Goal: Transaction & Acquisition: Purchase product/service

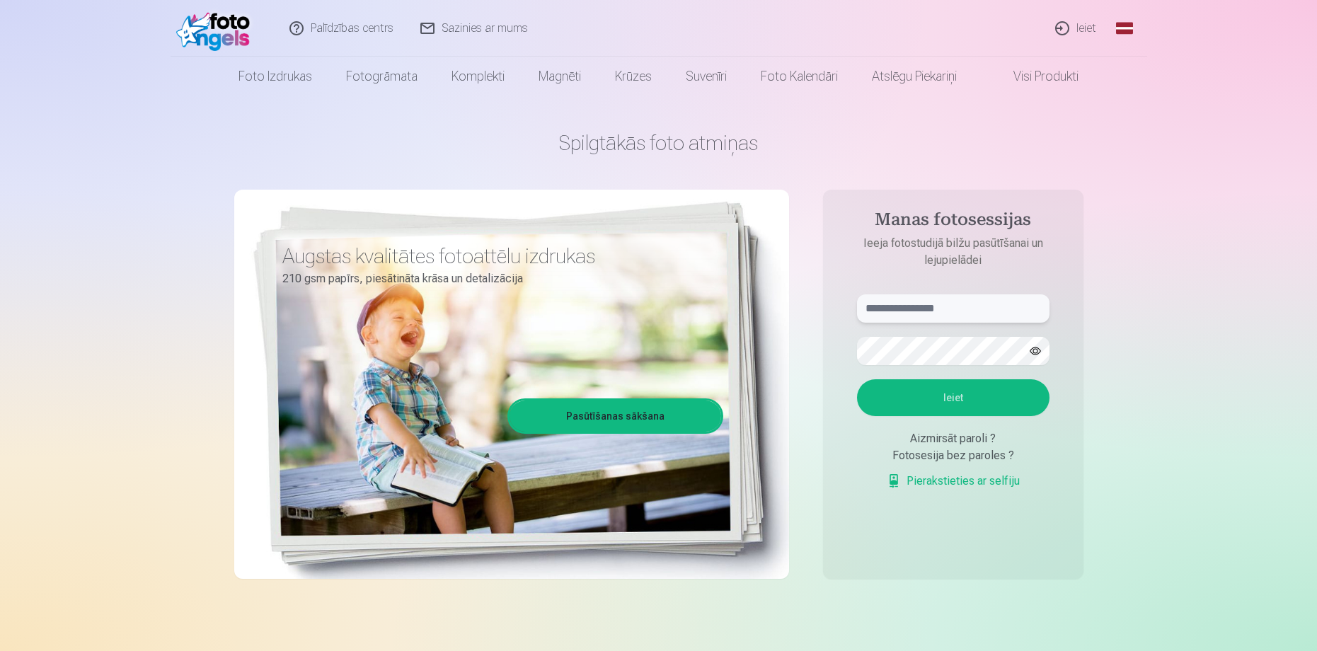
click at [884, 314] on input "text" at bounding box center [953, 308] width 192 height 28
type input "**********"
click at [966, 391] on button "Ieiet" at bounding box center [953, 397] width 192 height 37
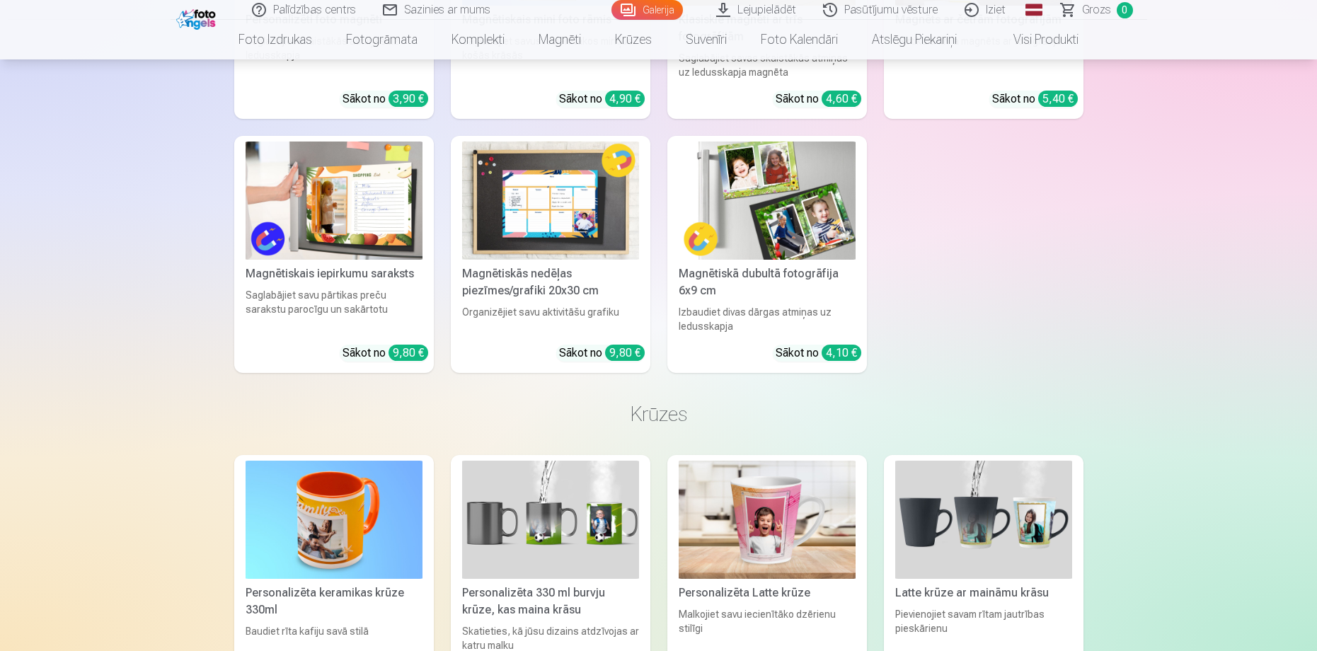
scroll to position [2901, 0]
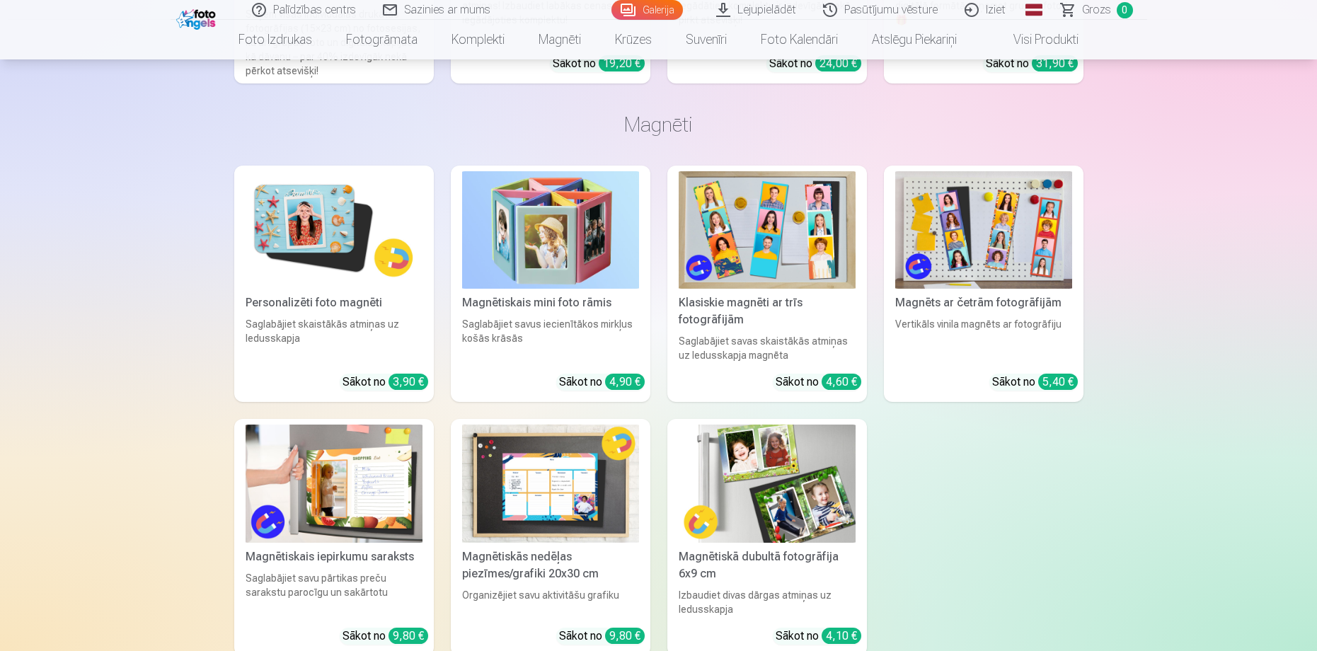
click at [313, 212] on img at bounding box center [333, 230] width 177 height 118
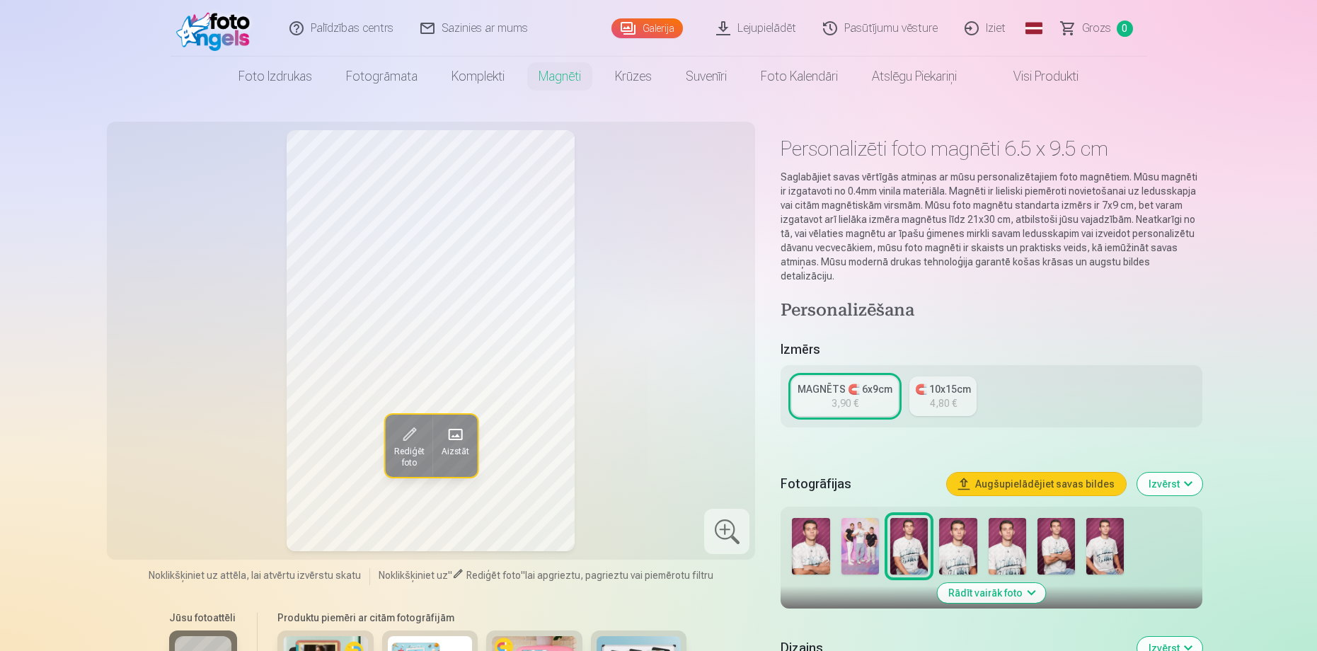
click at [814, 531] on img at bounding box center [810, 546] width 37 height 57
click at [911, 522] on img at bounding box center [908, 546] width 37 height 57
click at [952, 527] on img at bounding box center [957, 546] width 37 height 57
click at [1007, 530] on img at bounding box center [1006, 546] width 37 height 57
click at [1063, 528] on img at bounding box center [1055, 546] width 37 height 57
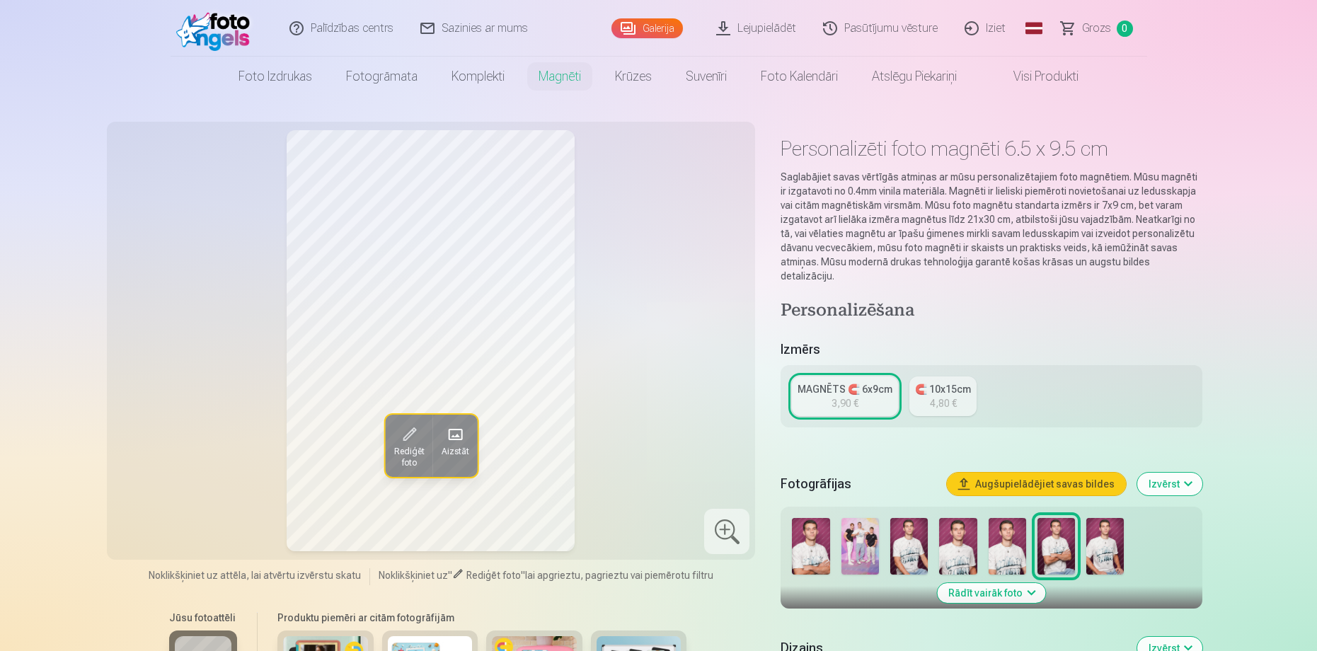
click at [1109, 530] on img at bounding box center [1104, 546] width 37 height 57
click at [950, 526] on img at bounding box center [957, 546] width 37 height 57
click at [913, 525] on img at bounding box center [908, 546] width 37 height 57
click at [1099, 532] on img at bounding box center [1104, 546] width 37 height 57
click at [808, 519] on img at bounding box center [810, 546] width 37 height 57
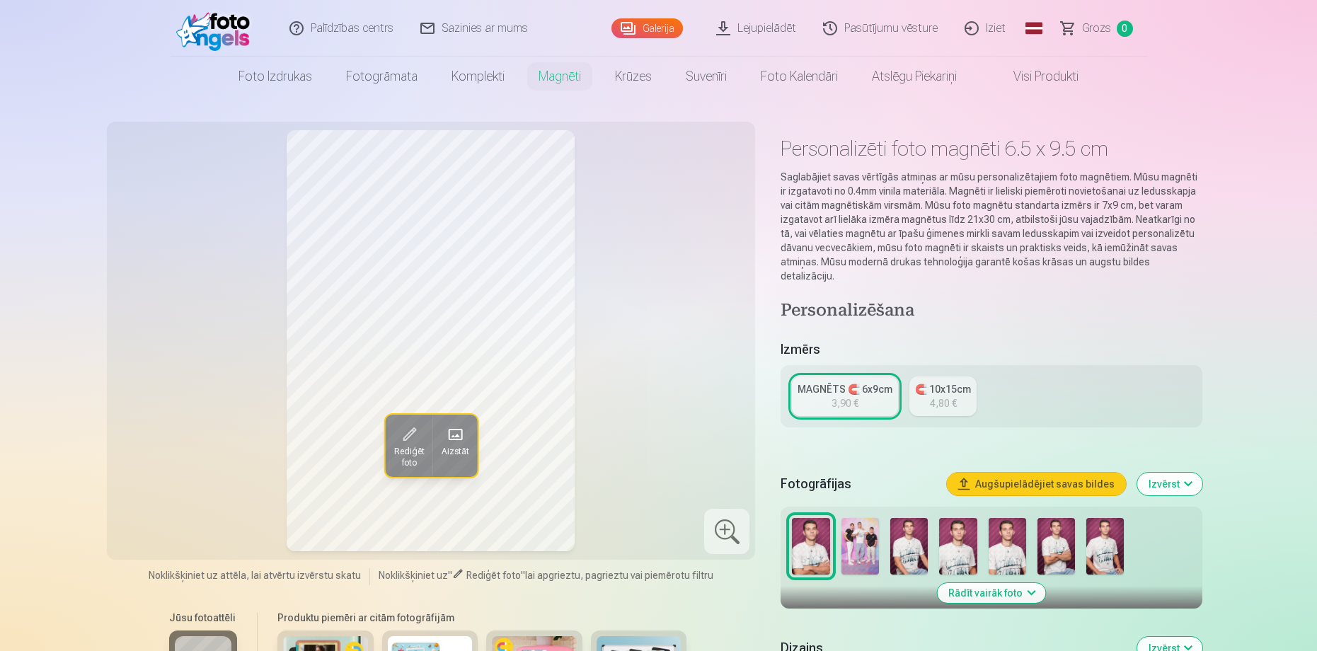
click at [906, 518] on img at bounding box center [908, 546] width 37 height 57
click at [958, 519] on img at bounding box center [957, 546] width 37 height 57
click at [1102, 531] on img at bounding box center [1104, 546] width 37 height 57
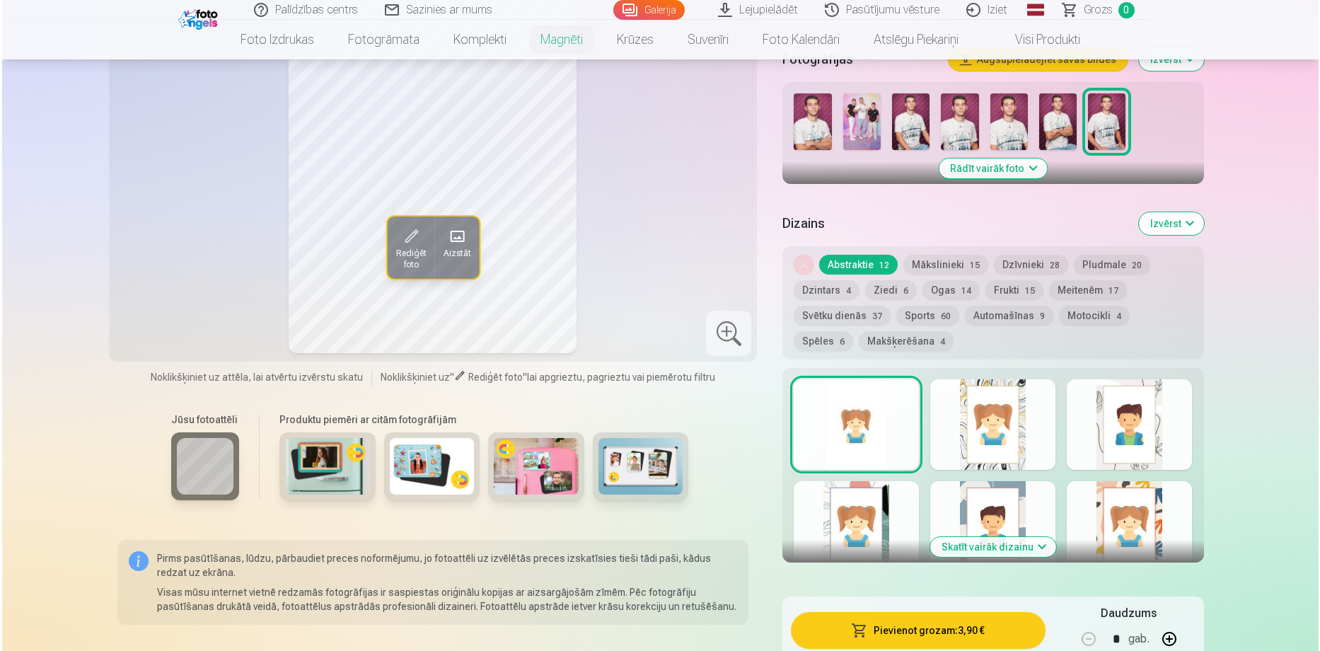
scroll to position [566, 0]
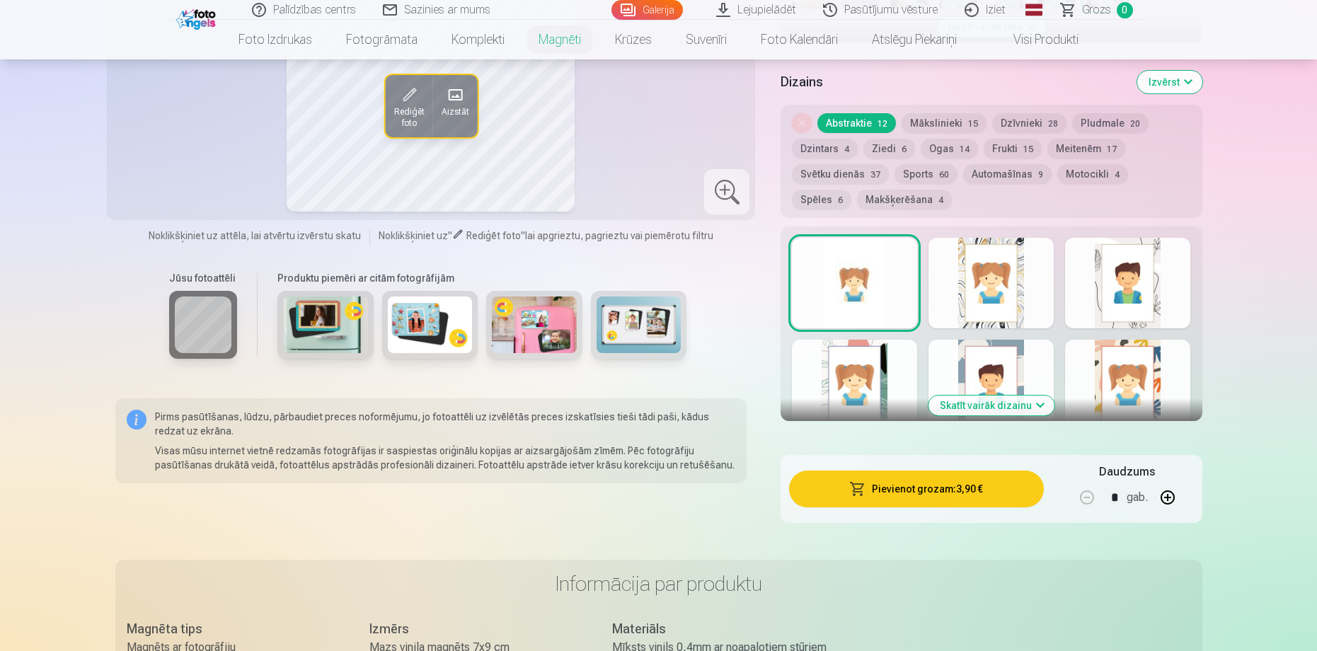
click at [919, 479] on button "Pievienot grozam : 3,90 €" at bounding box center [916, 488] width 254 height 37
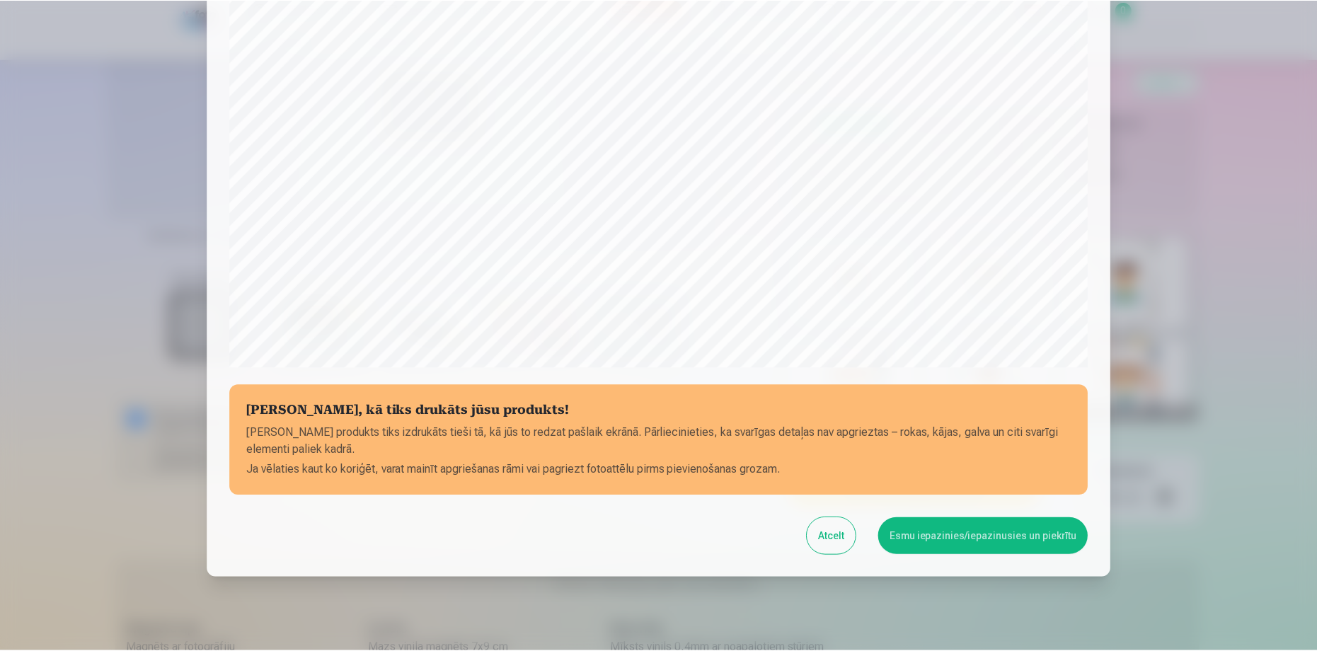
scroll to position [368, 0]
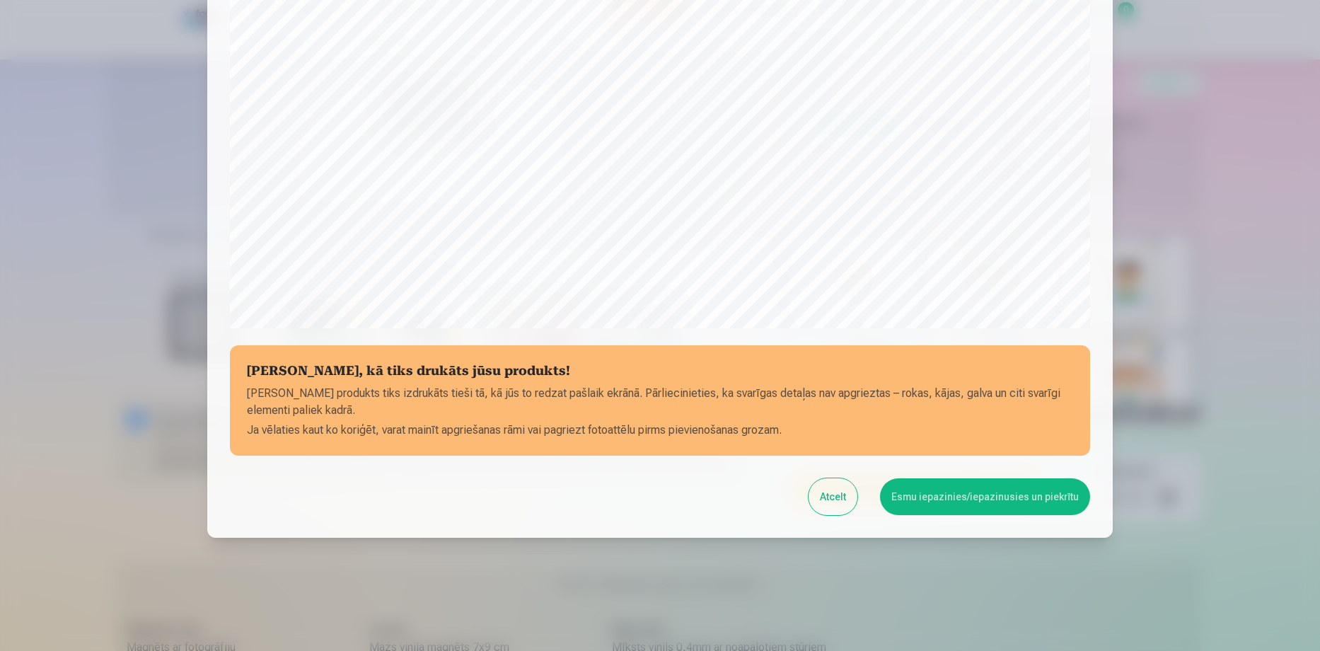
click at [972, 493] on button "Esmu iepazinies/iepazinusies un piekrītu" at bounding box center [985, 496] width 210 height 37
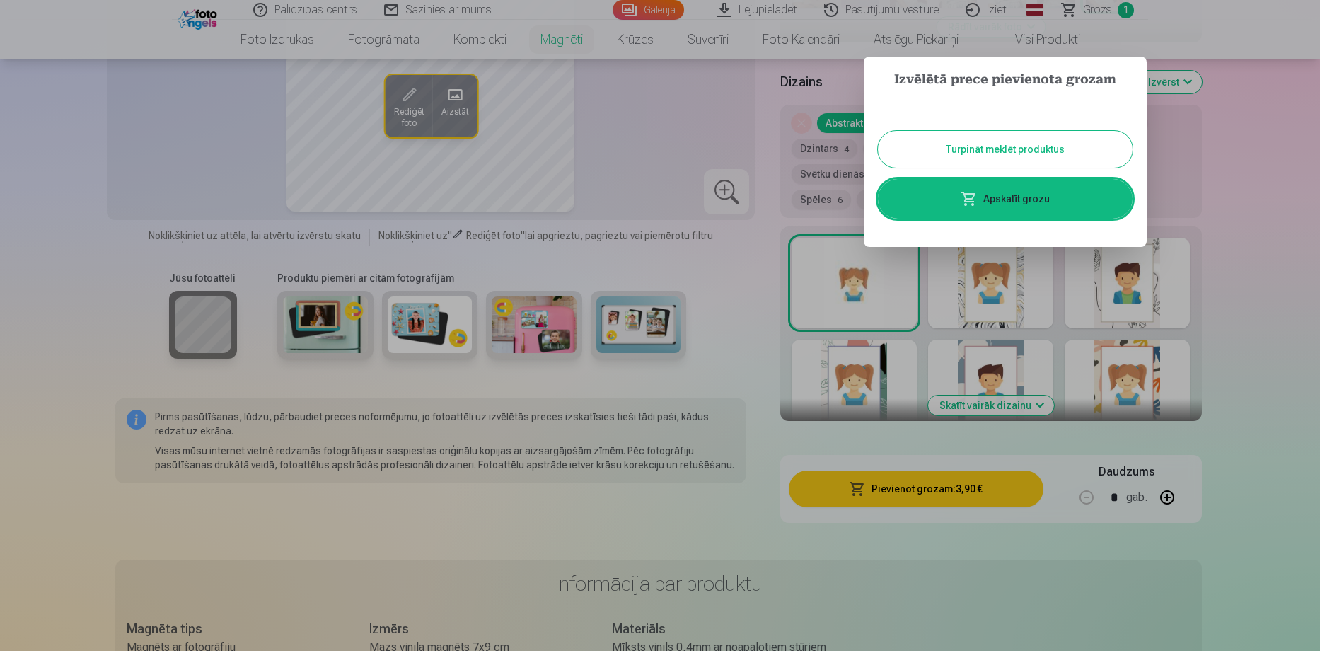
click at [1022, 144] on button "Turpināt meklēt produktus" at bounding box center [1005, 149] width 255 height 37
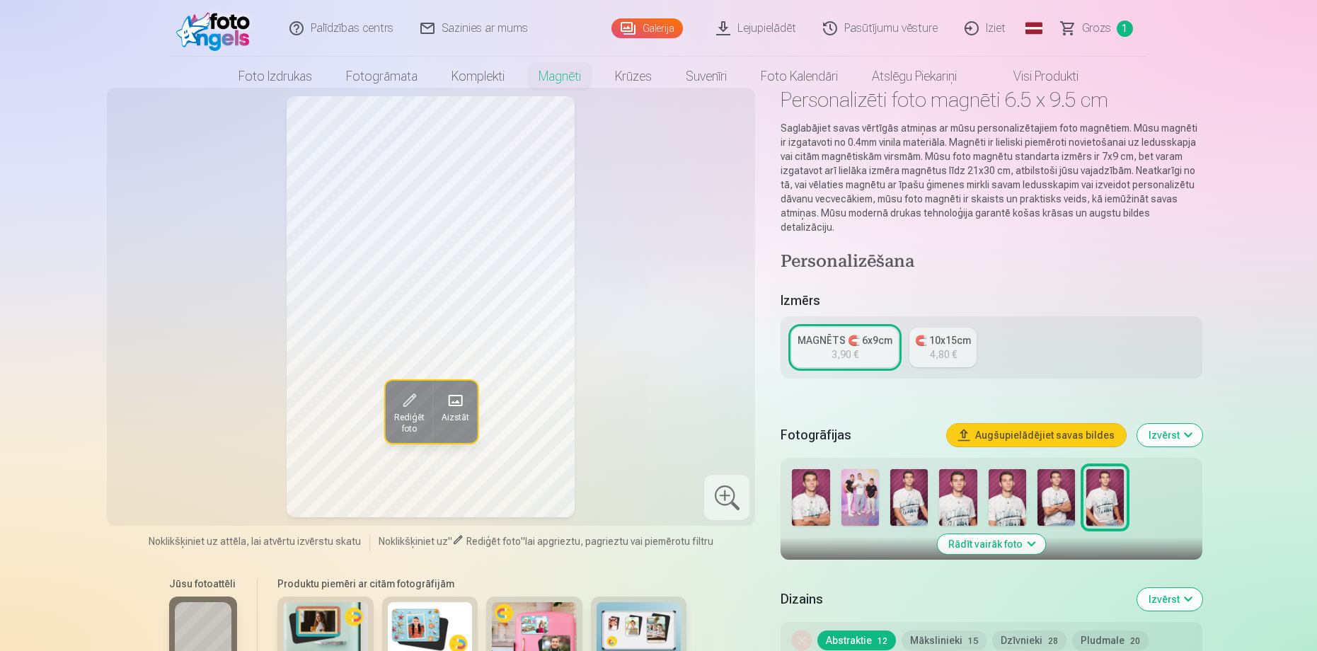
scroll to position [0, 0]
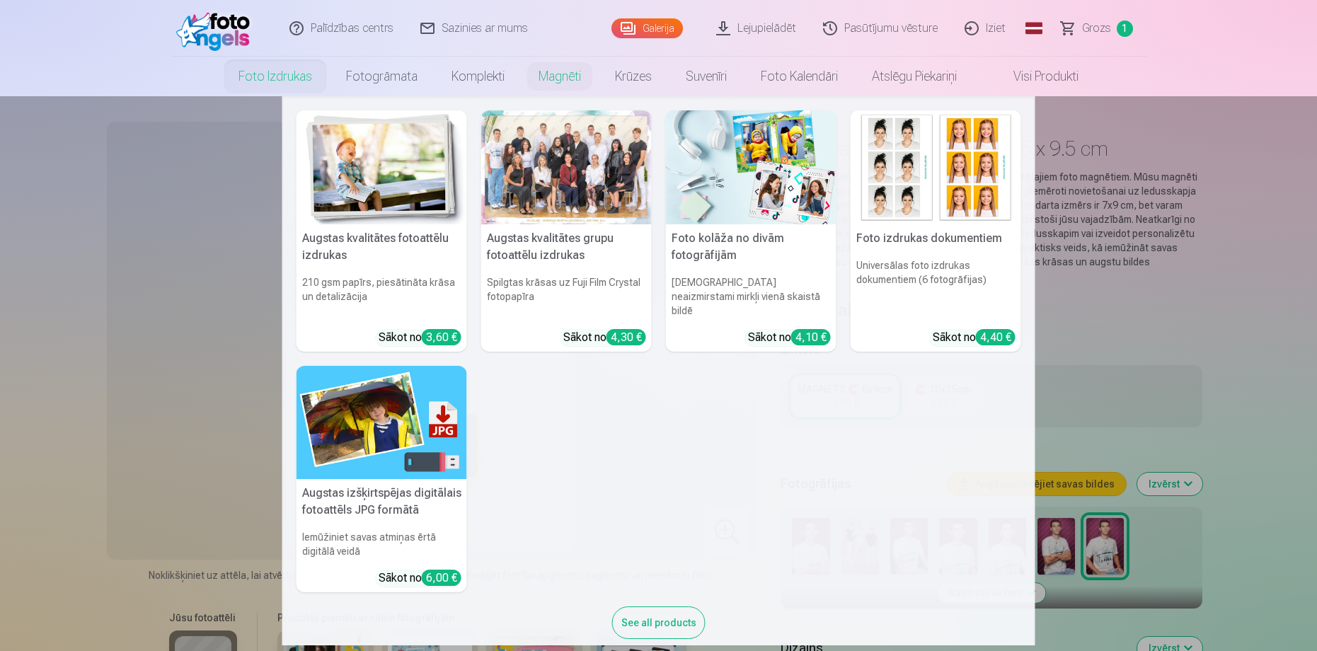
click at [267, 78] on link "Foto izdrukas" at bounding box center [275, 77] width 108 height 40
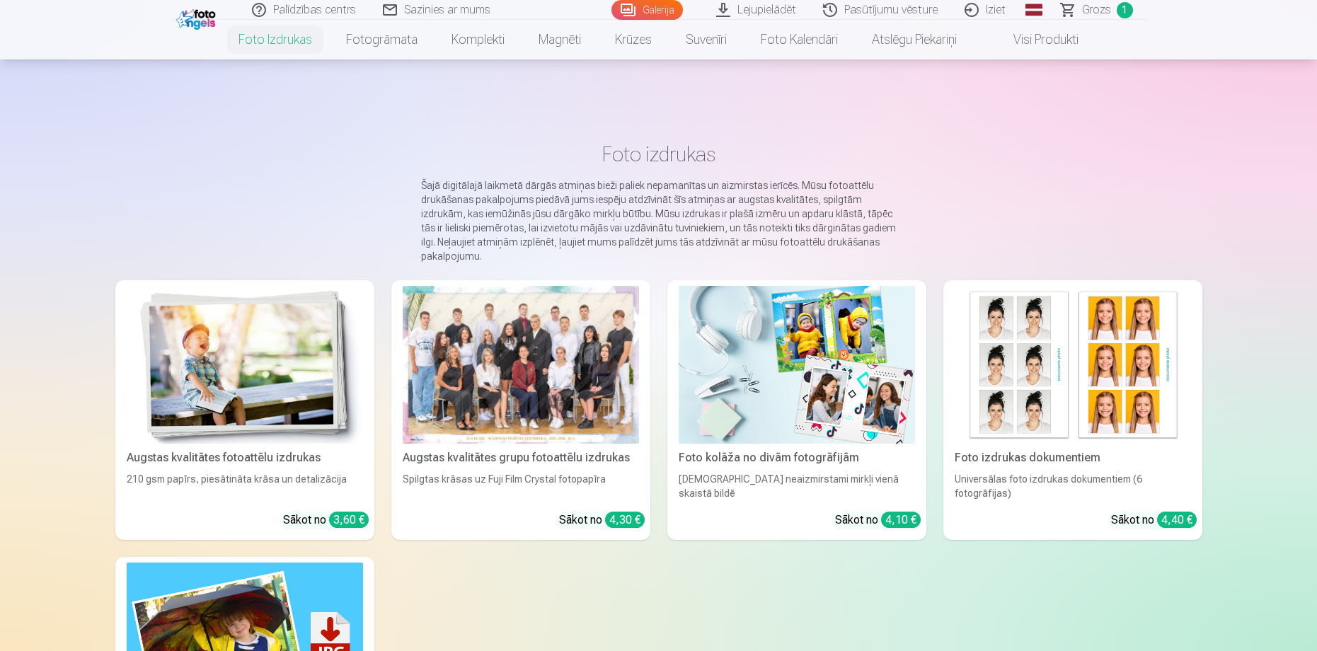
scroll to position [141, 0]
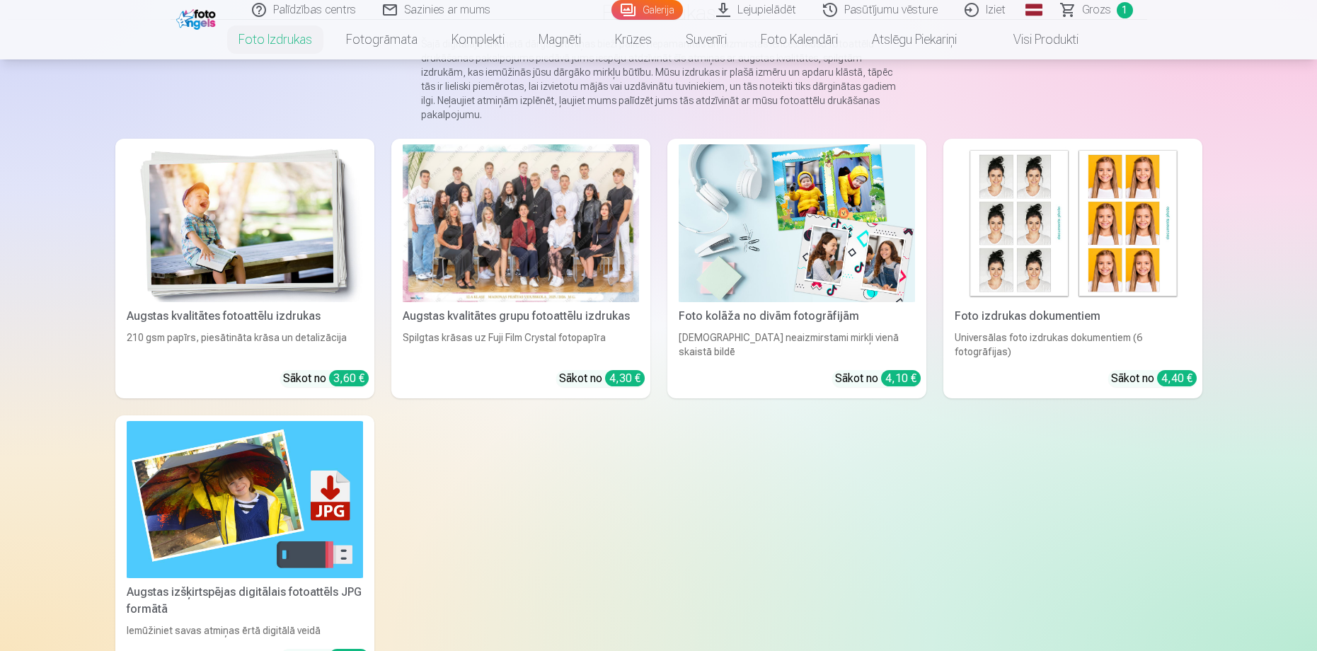
click at [255, 257] on img at bounding box center [245, 223] width 236 height 158
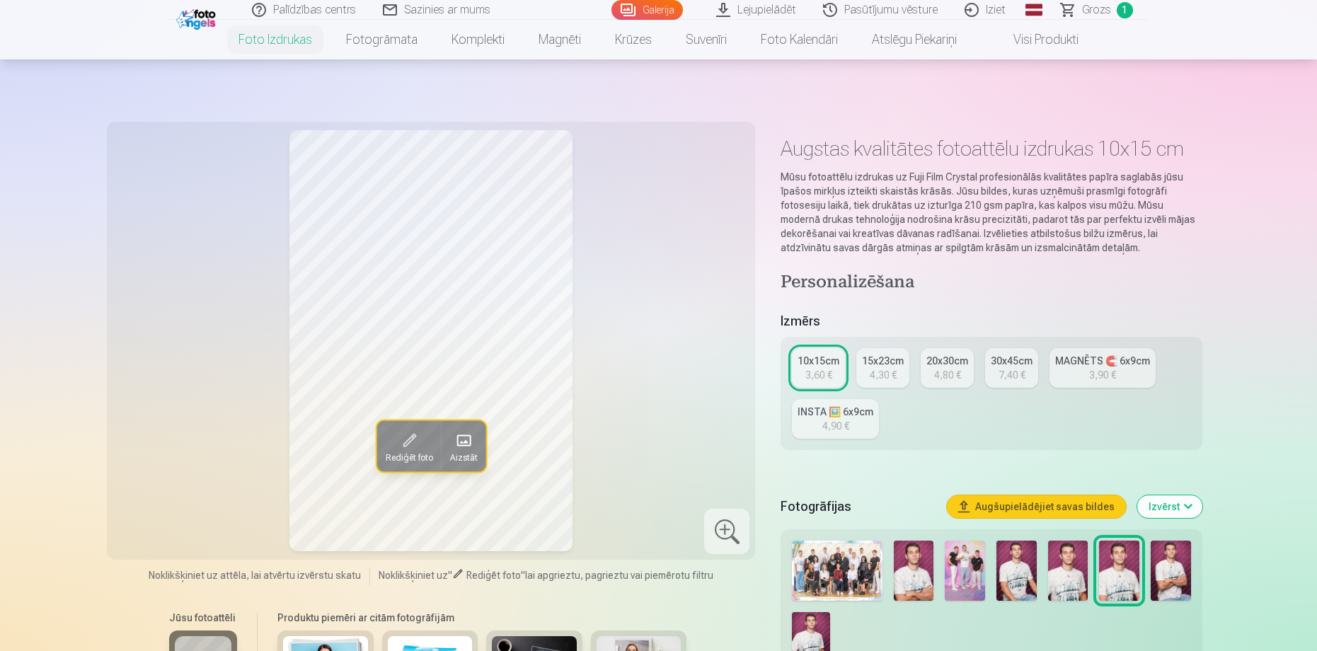
scroll to position [212, 0]
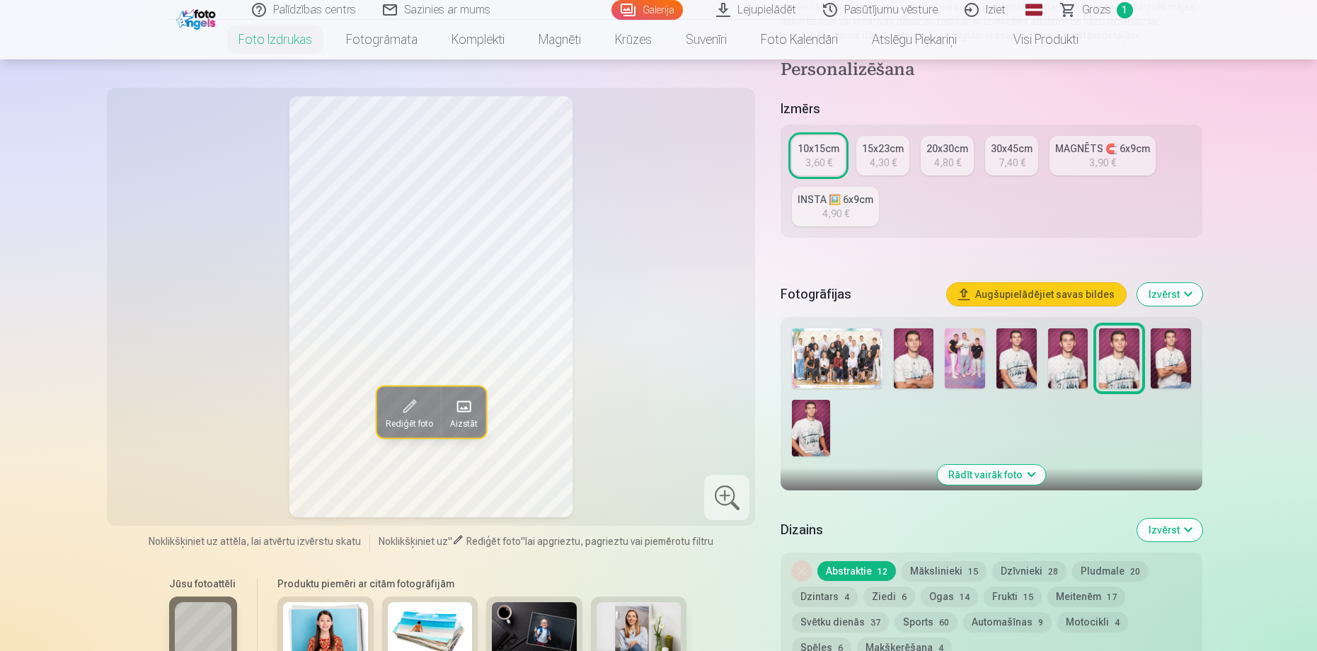
click at [828, 346] on img at bounding box center [837, 358] width 90 height 60
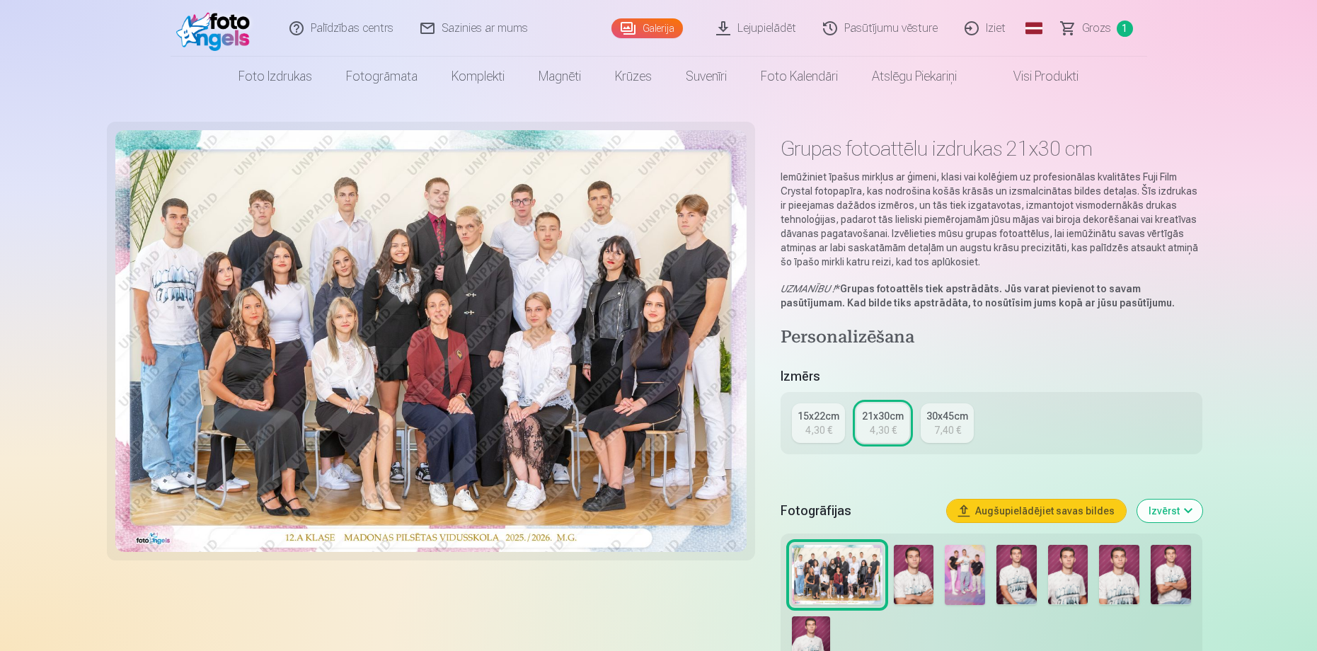
click at [915, 572] on img at bounding box center [914, 575] width 40 height 60
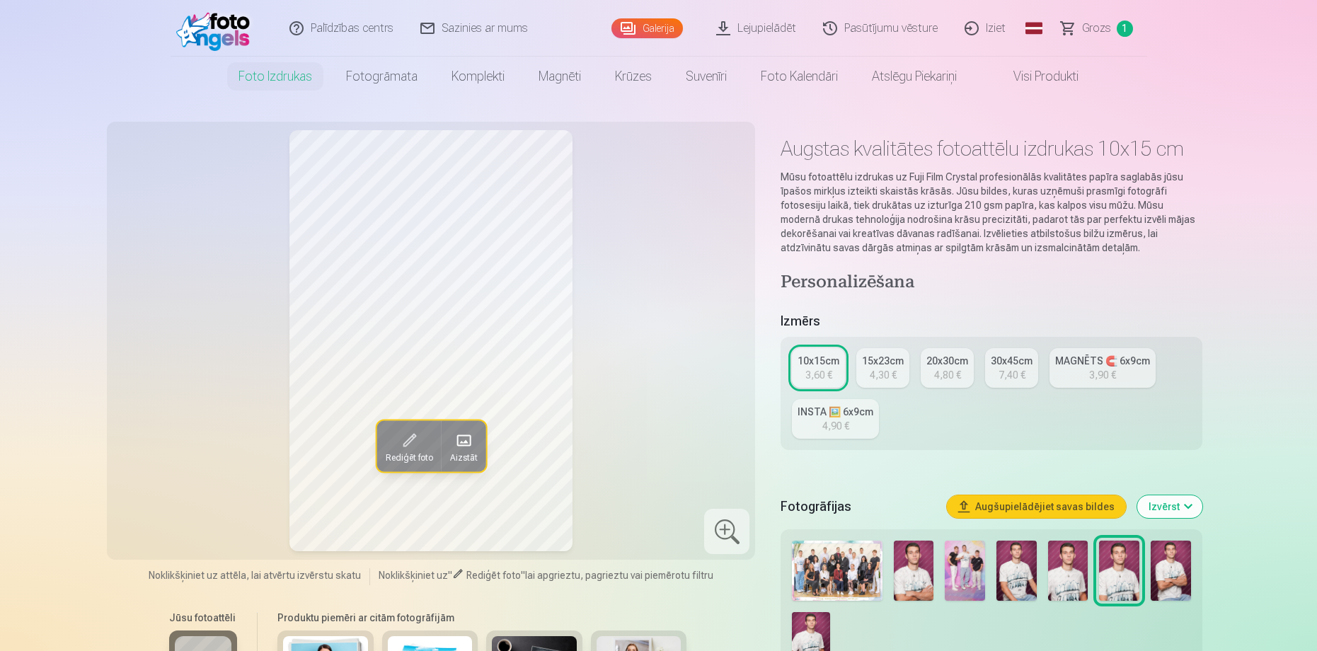
click at [967, 562] on img at bounding box center [964, 571] width 40 height 60
click at [809, 422] on link "INSTA 🖼️ 6x9cm 4,90 €" at bounding box center [835, 419] width 87 height 40
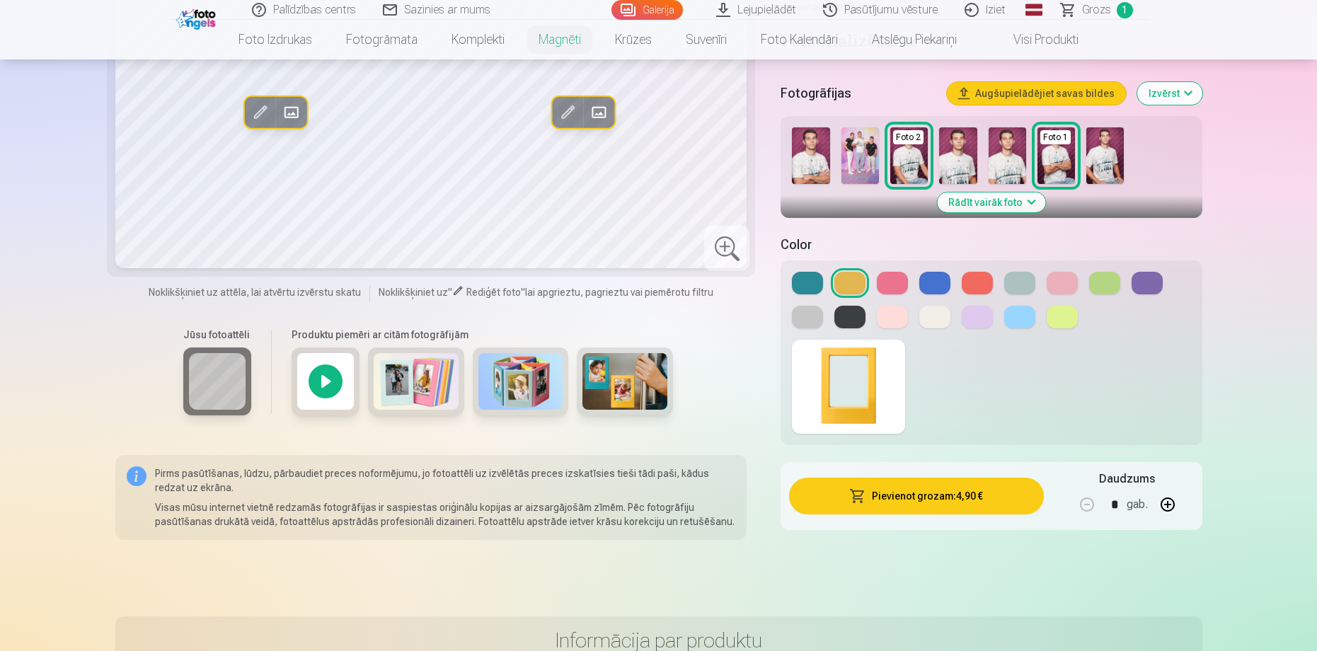
scroll to position [71, 0]
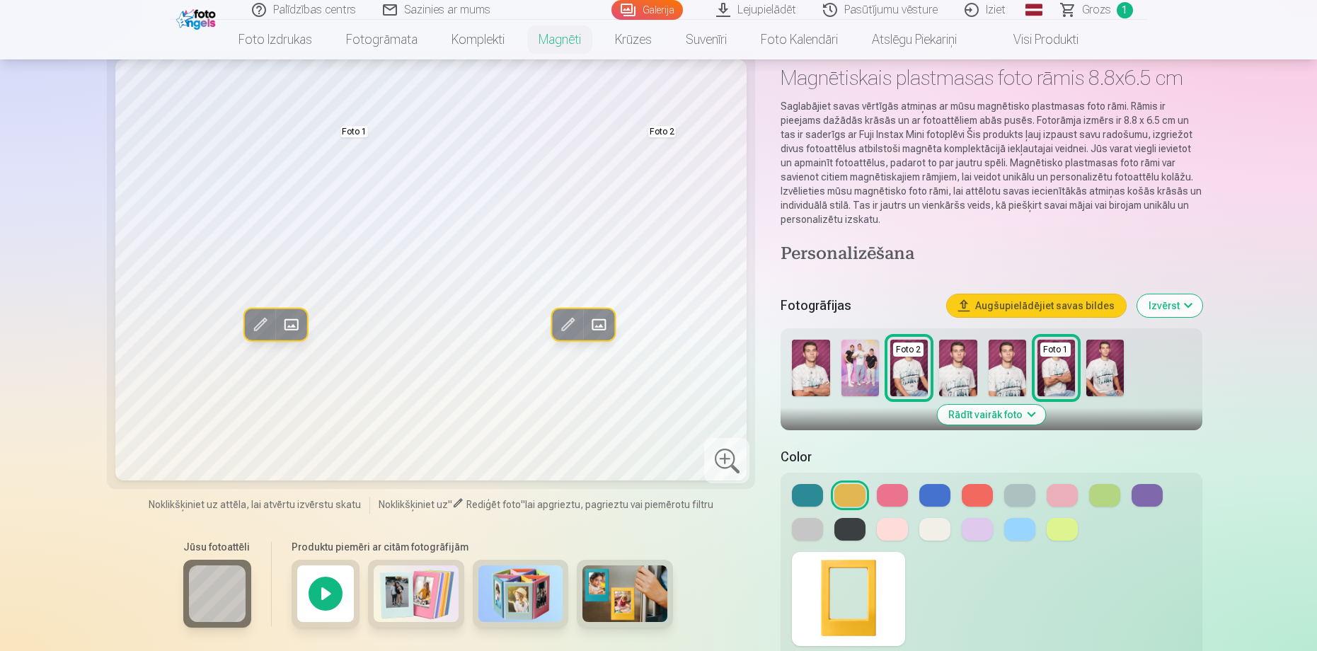
click at [860, 371] on img at bounding box center [859, 368] width 37 height 57
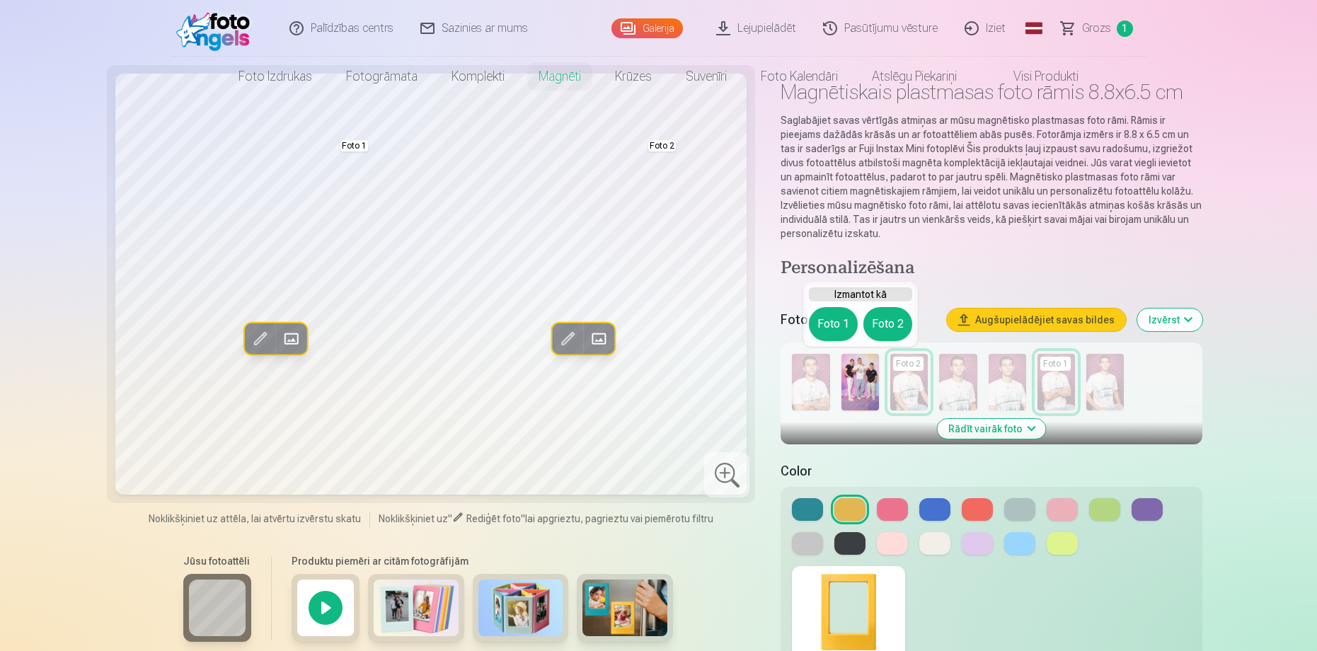
scroll to position [0, 0]
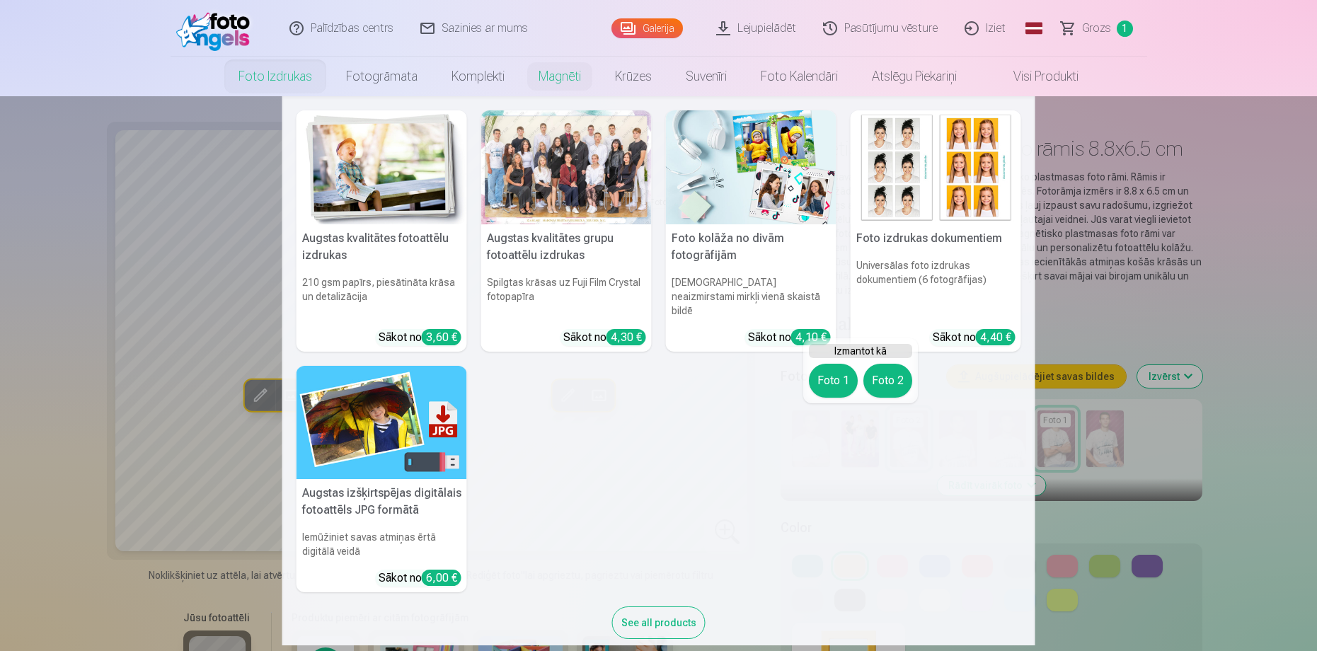
click at [267, 76] on link "Foto izdrukas" at bounding box center [275, 77] width 108 height 40
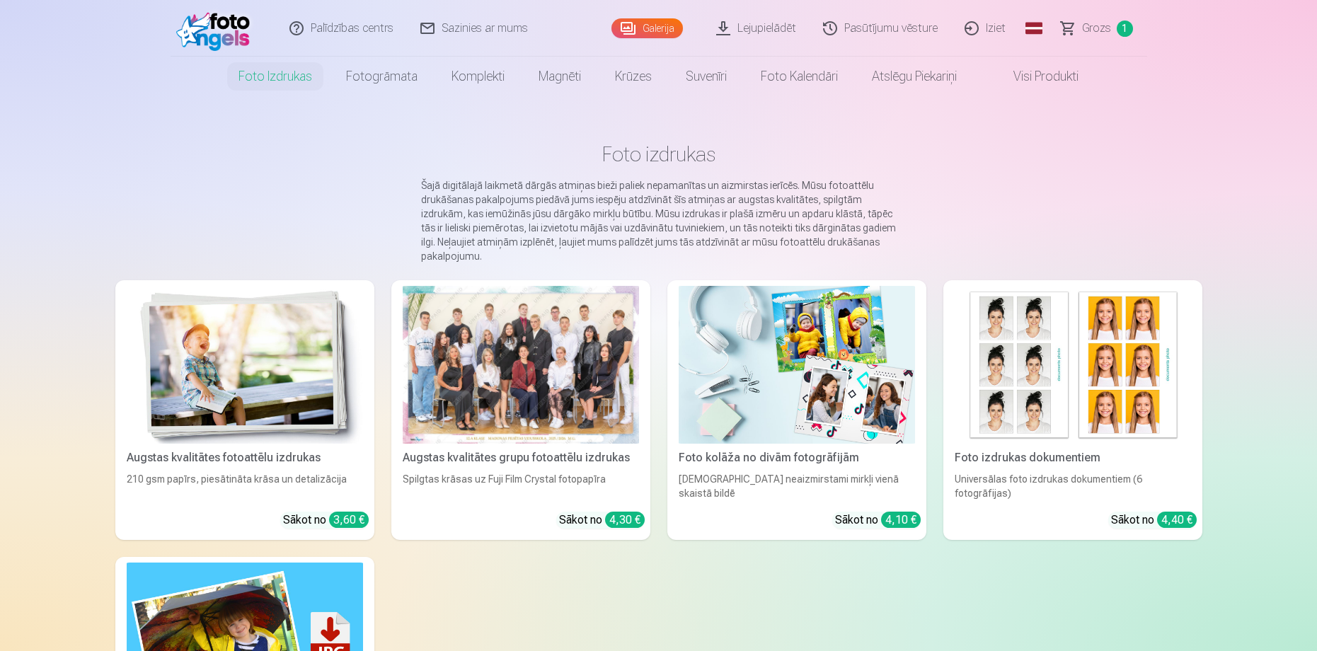
click at [256, 401] on img at bounding box center [245, 365] width 236 height 158
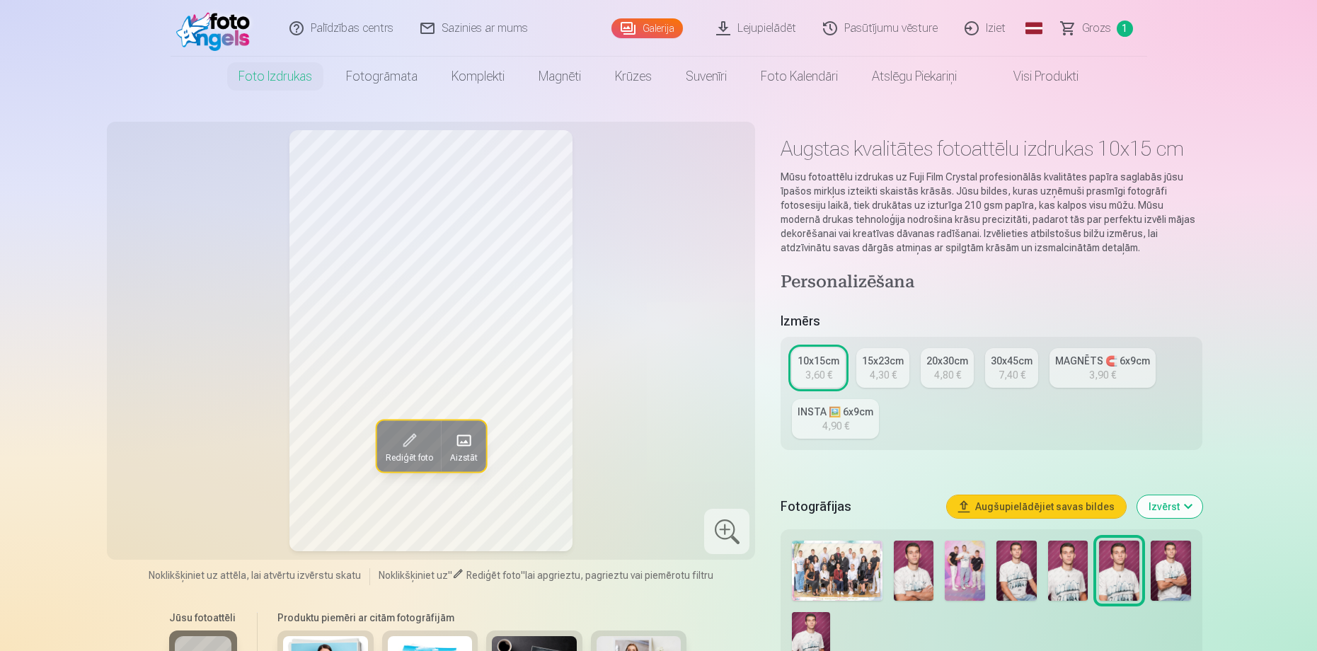
click at [820, 357] on div "10x15cm" at bounding box center [818, 361] width 42 height 14
click at [971, 562] on img at bounding box center [964, 571] width 40 height 60
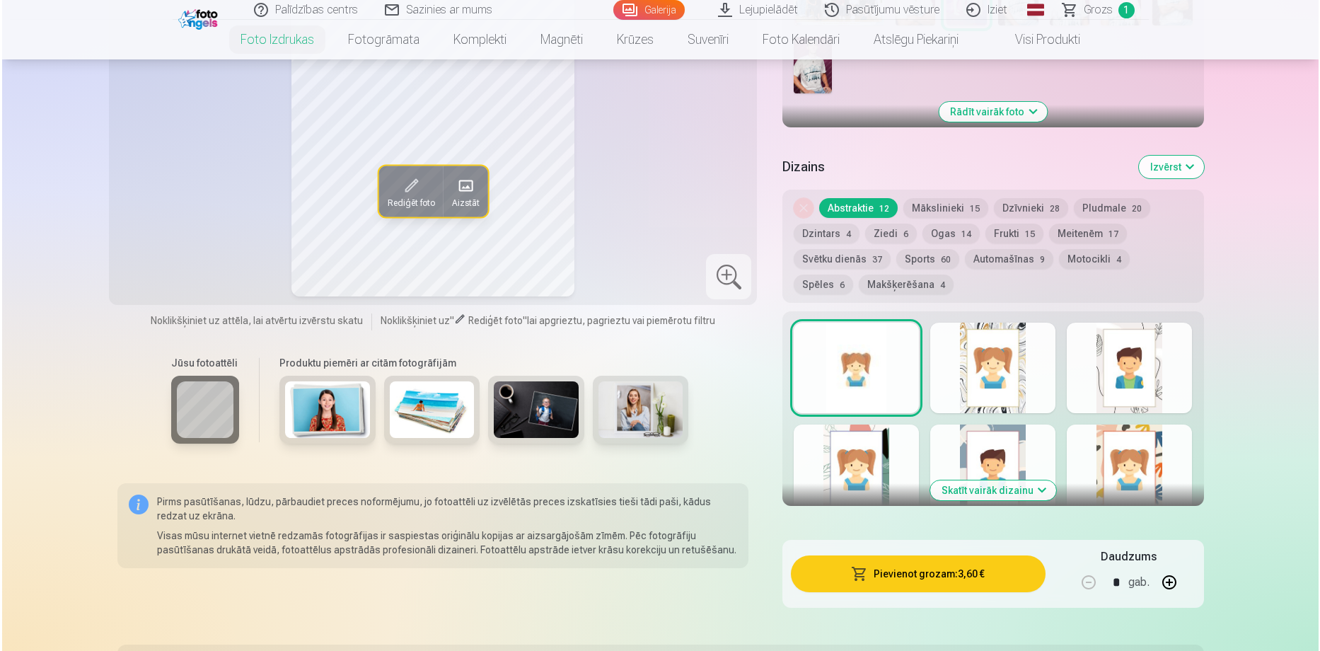
scroll to position [707, 0]
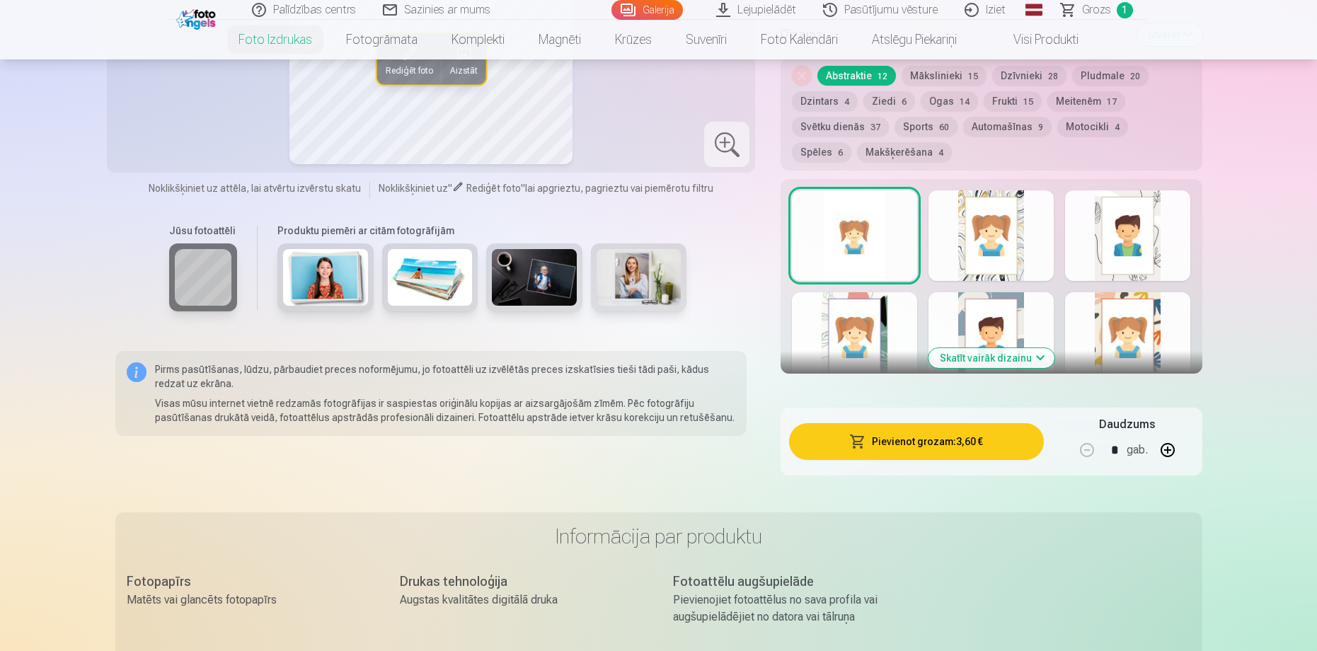
click at [939, 437] on button "Pievienot grozam : 3,60 €" at bounding box center [916, 441] width 254 height 37
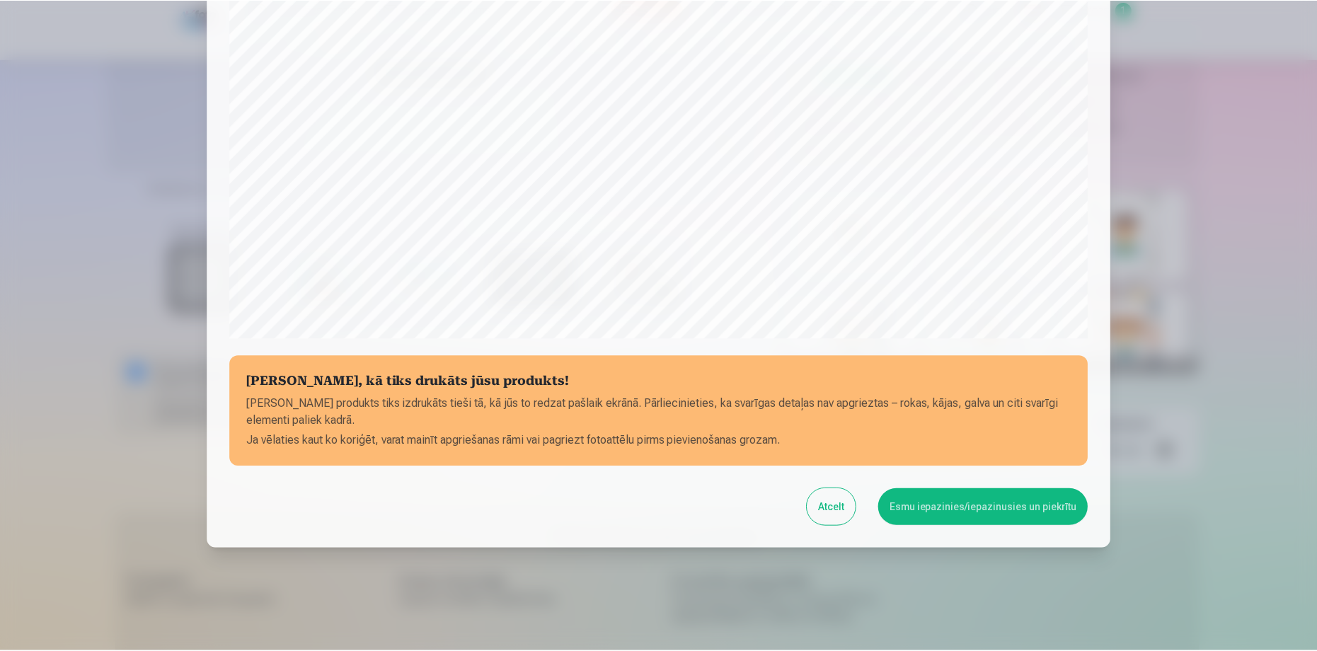
scroll to position [368, 0]
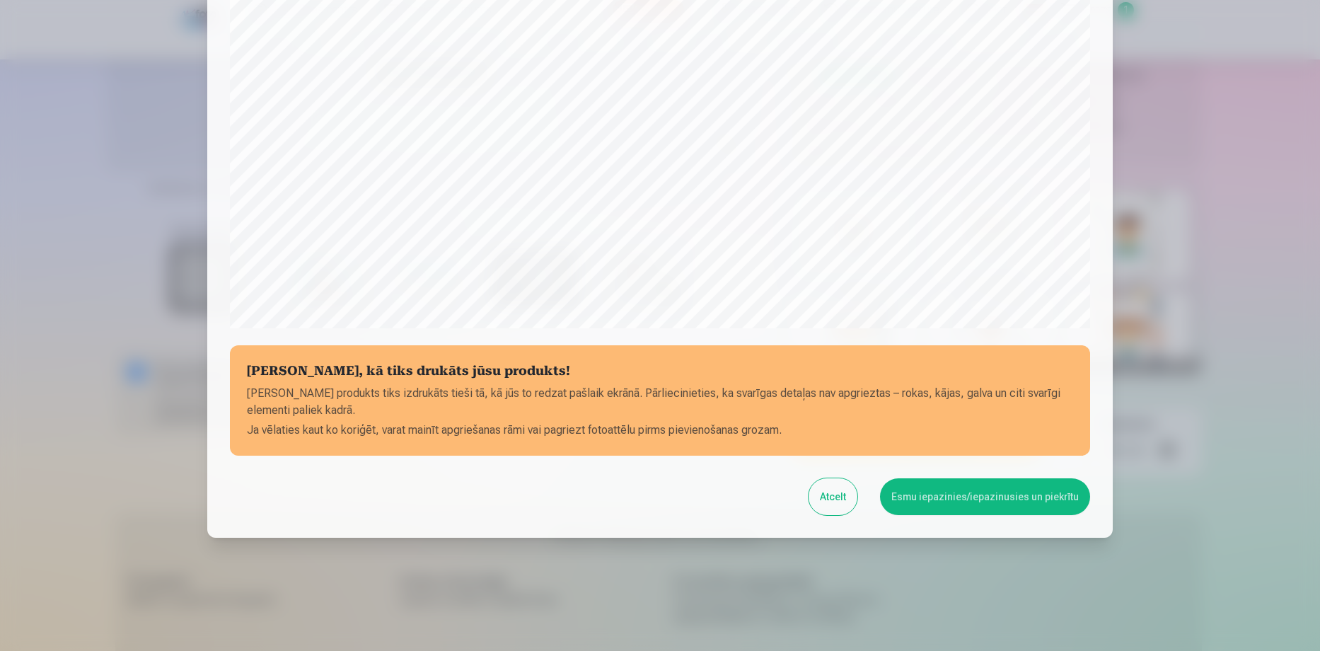
click at [968, 488] on button "Esmu iepazinies/iepazinusies un piekrītu" at bounding box center [985, 496] width 210 height 37
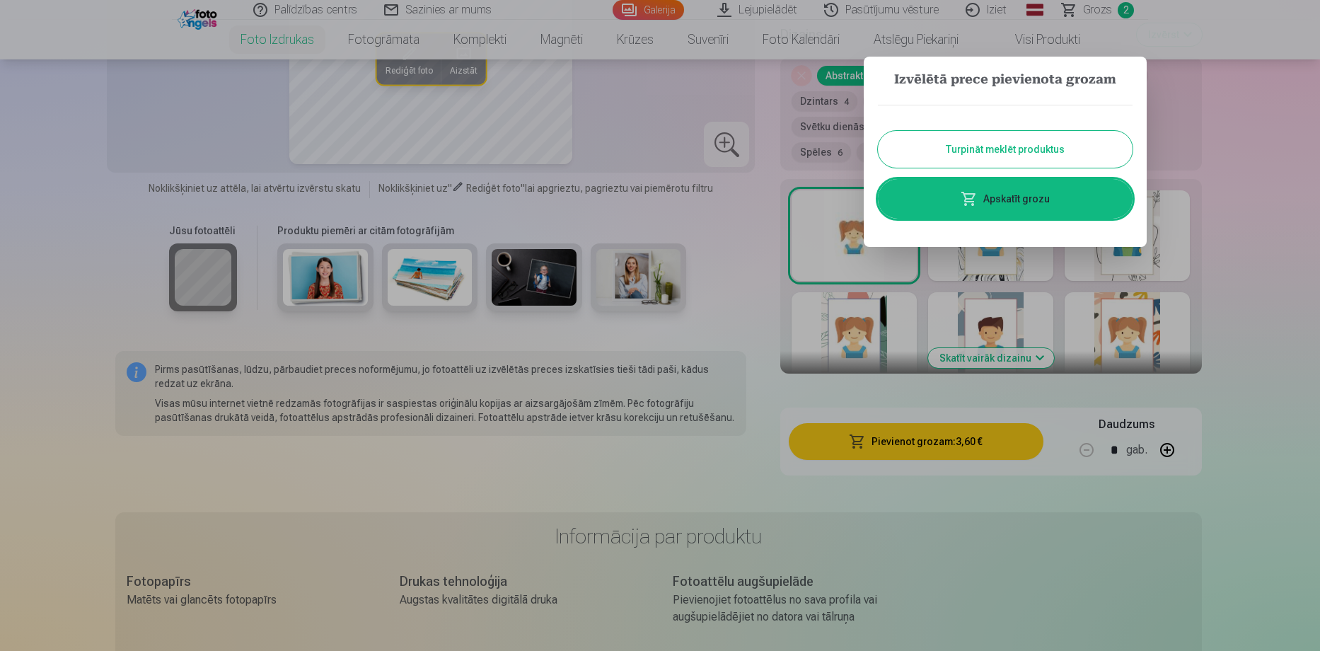
click at [1021, 202] on link "Apskatīt grozu" at bounding box center [1005, 199] width 255 height 40
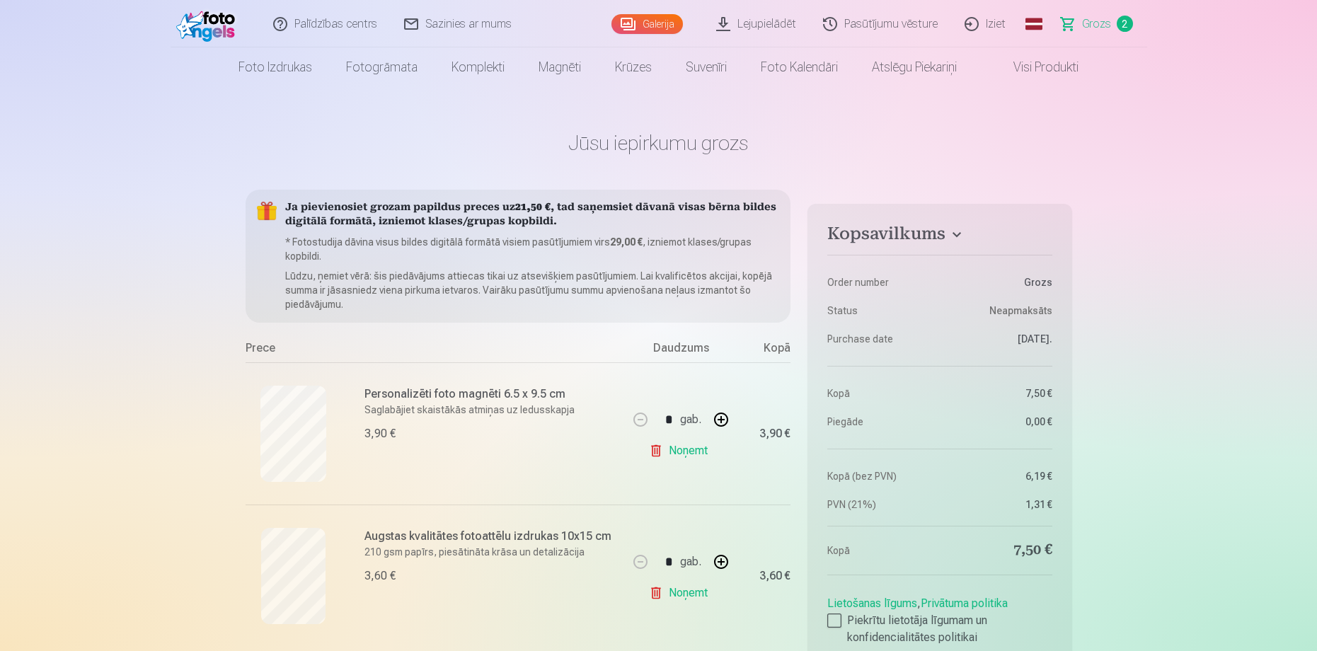
scroll to position [141, 0]
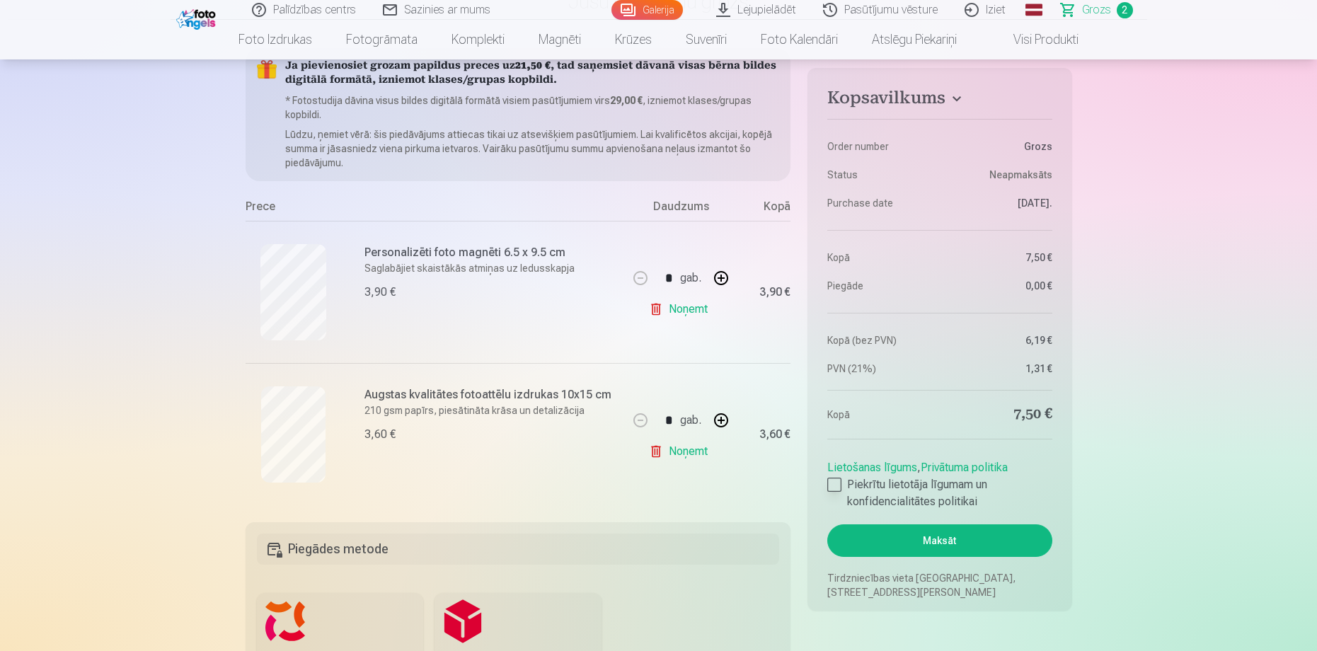
click at [836, 483] on div at bounding box center [834, 485] width 14 height 14
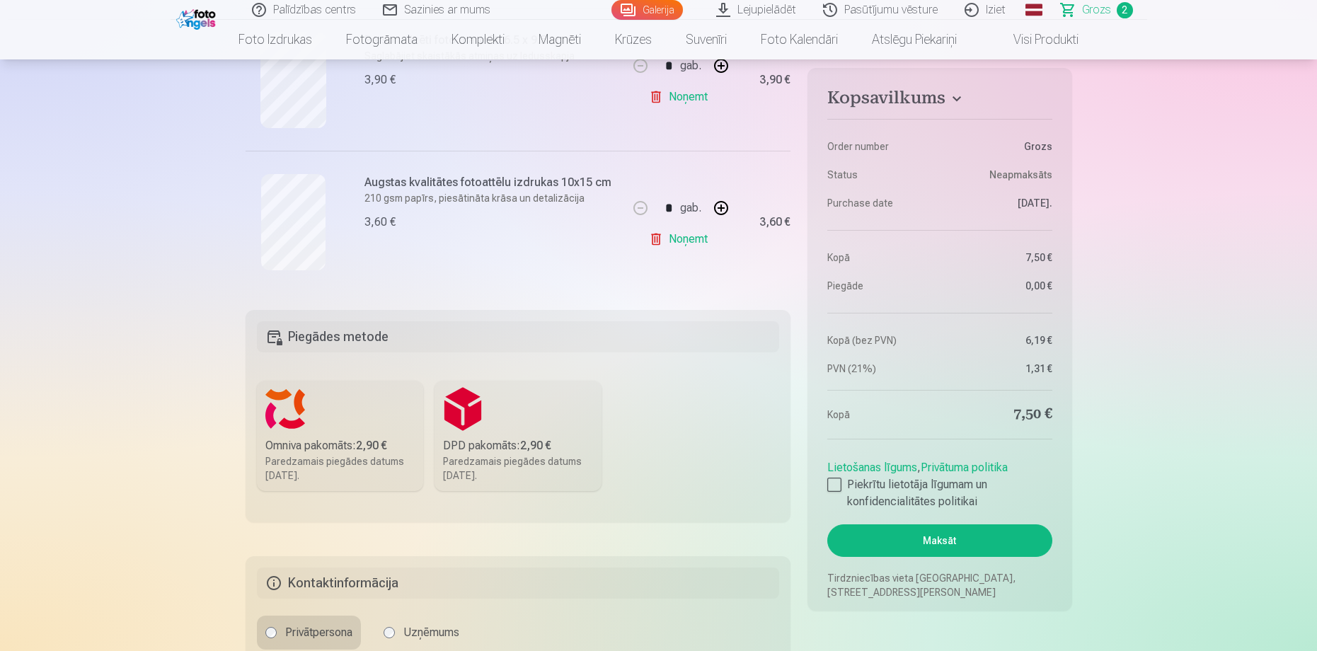
scroll to position [495, 0]
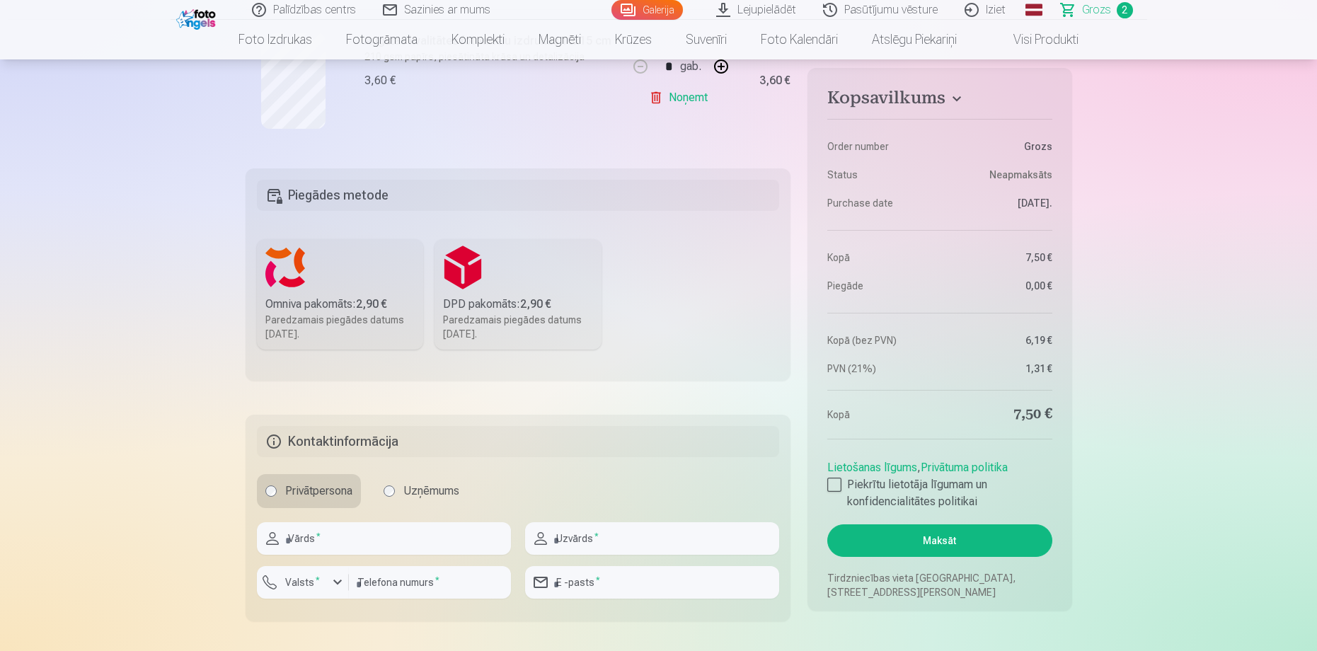
click at [371, 289] on label "Omniva pakomāts : 2,90 € Paredzamais piegādes datums 25.10.2025." at bounding box center [340, 294] width 167 height 110
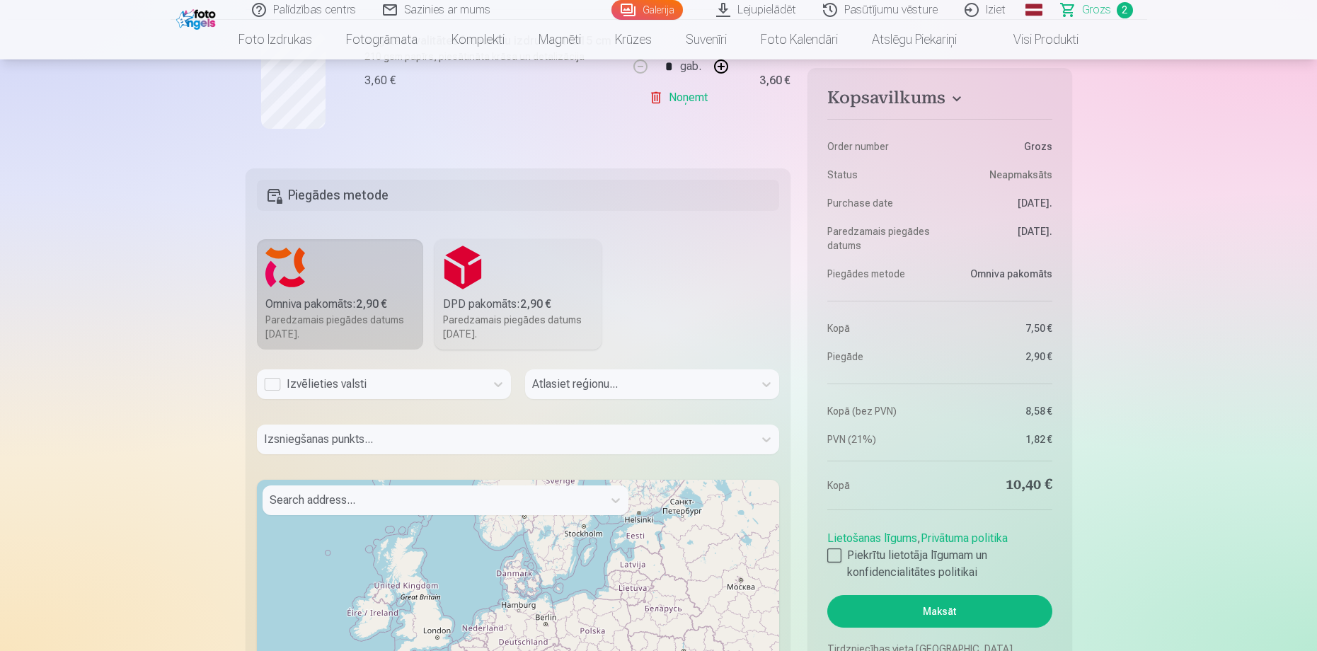
click at [275, 383] on div "Izvēlieties valsti" at bounding box center [371, 384] width 214 height 17
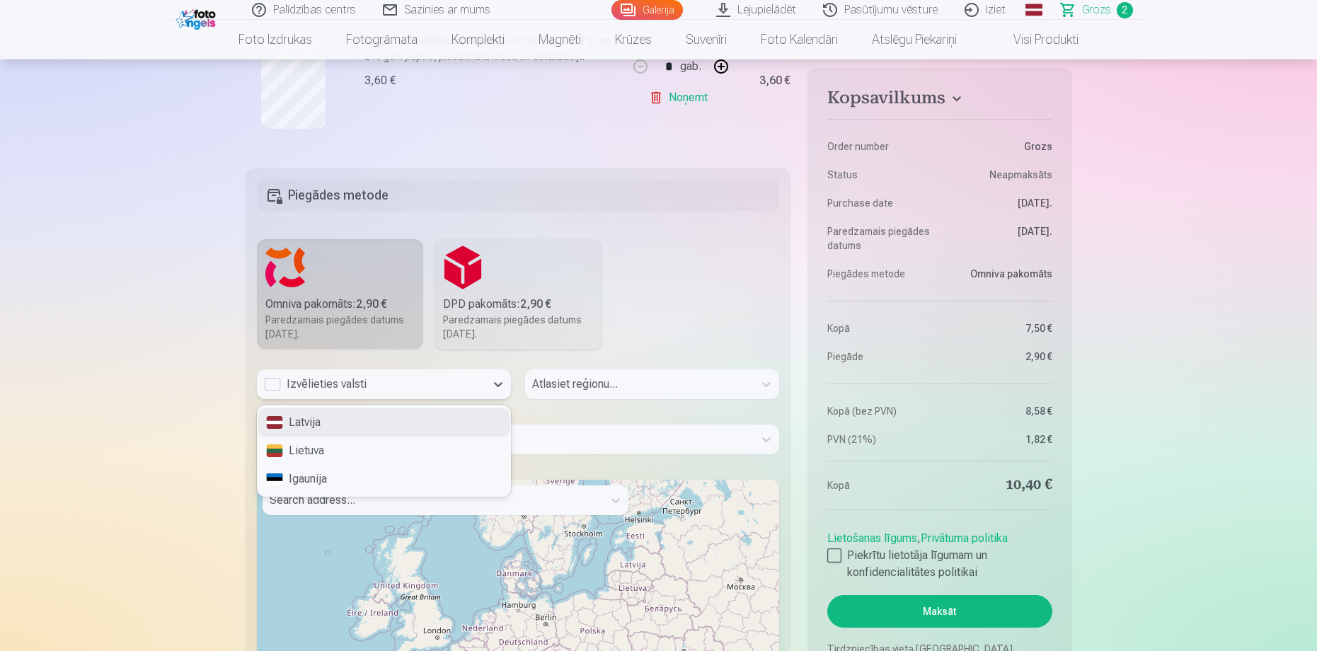
click at [337, 427] on div "Latvija" at bounding box center [384, 422] width 253 height 28
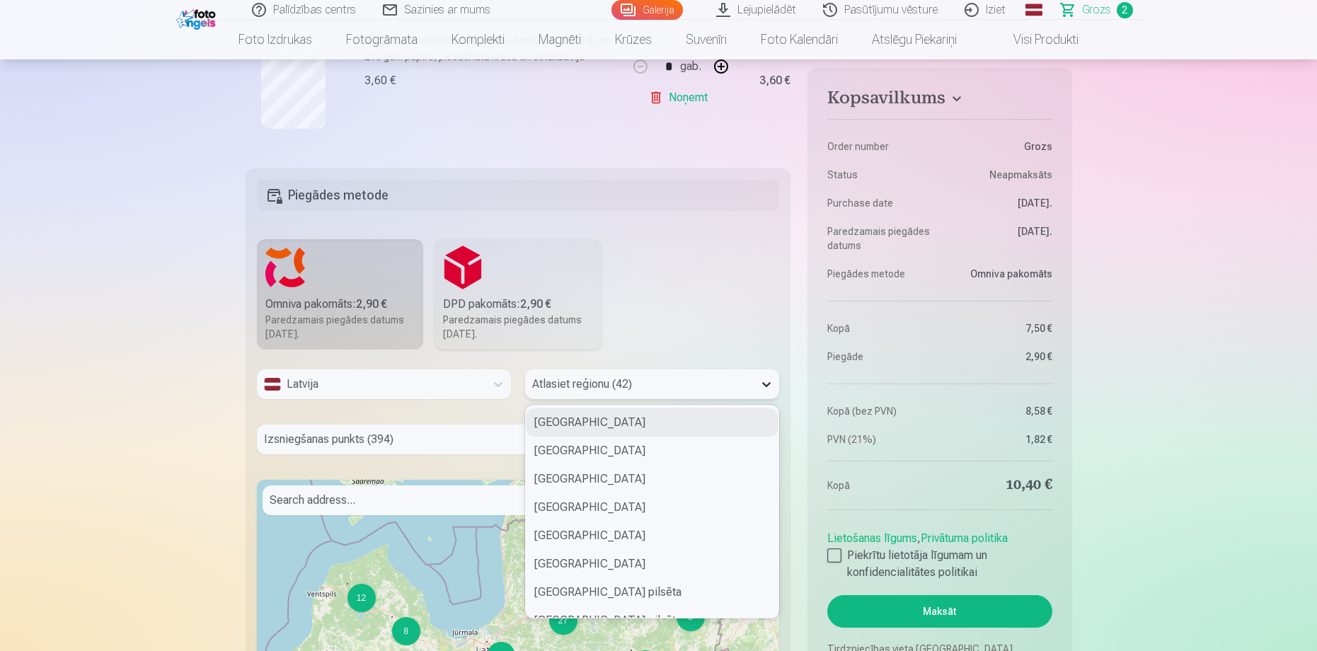
click at [770, 384] on icon at bounding box center [766, 384] width 14 height 14
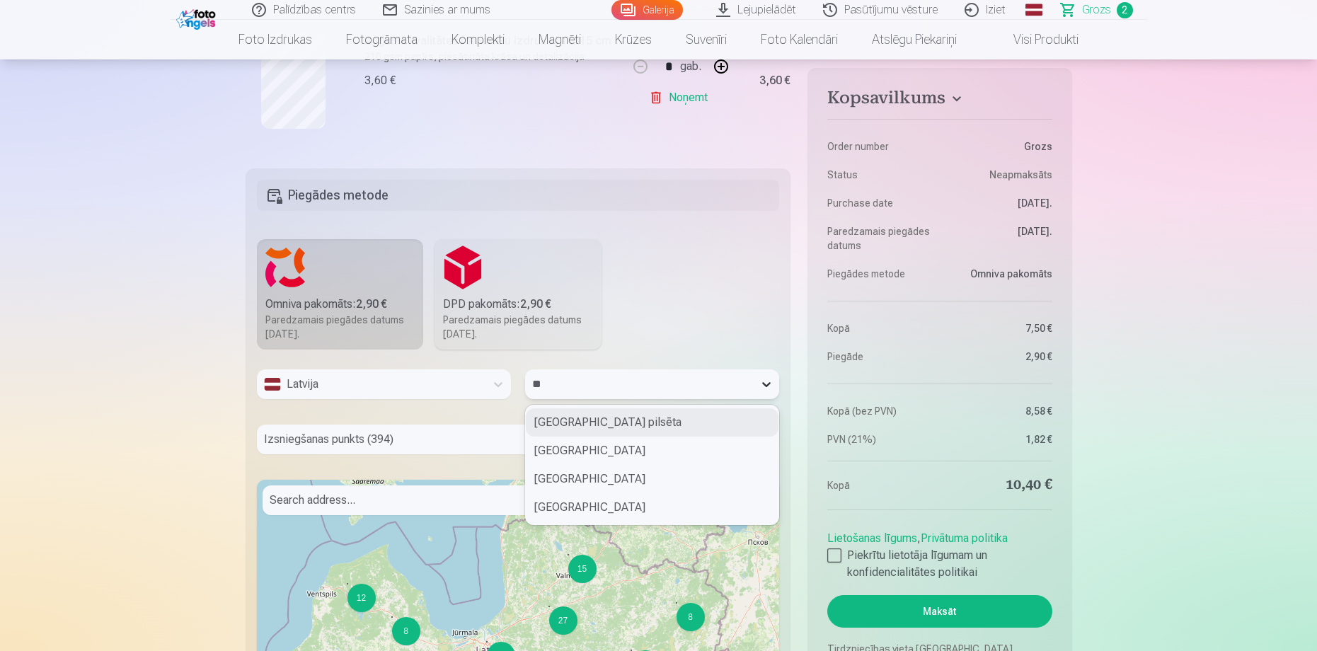
type input "***"
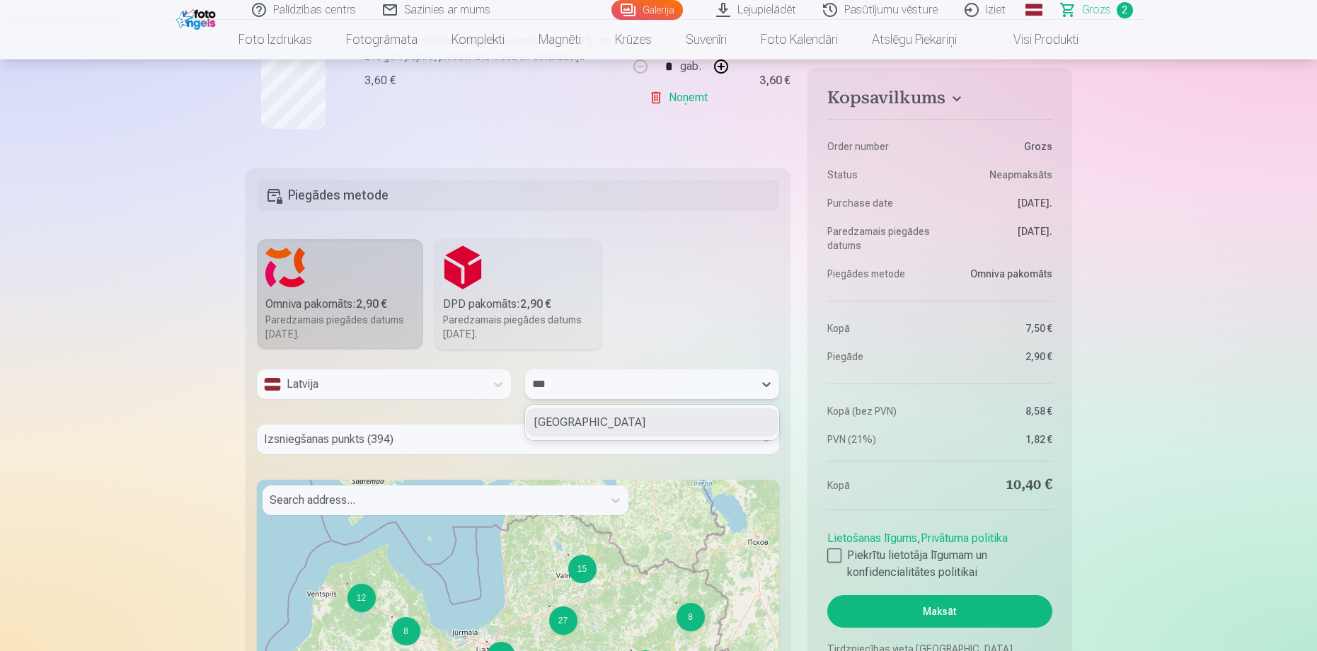
click at [596, 425] on div "Madonas novads" at bounding box center [652, 422] width 253 height 28
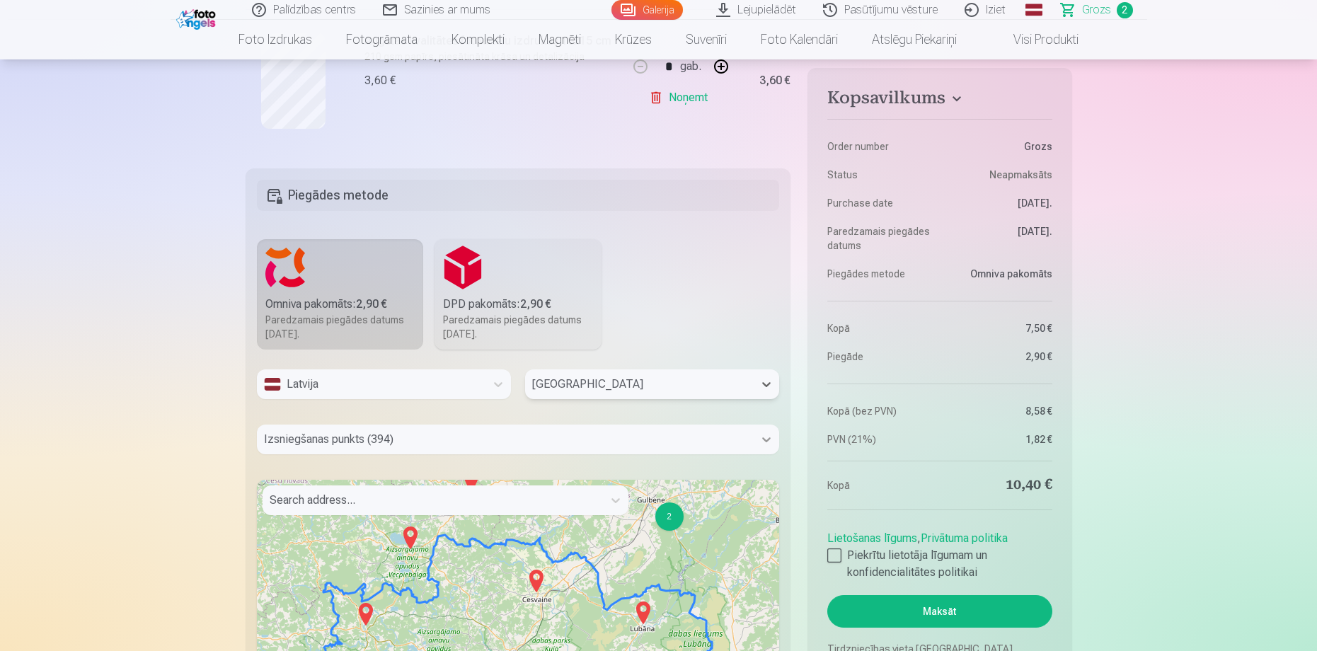
click at [768, 437] on div "Izsniegšanas punkts (394)" at bounding box center [518, 439] width 523 height 30
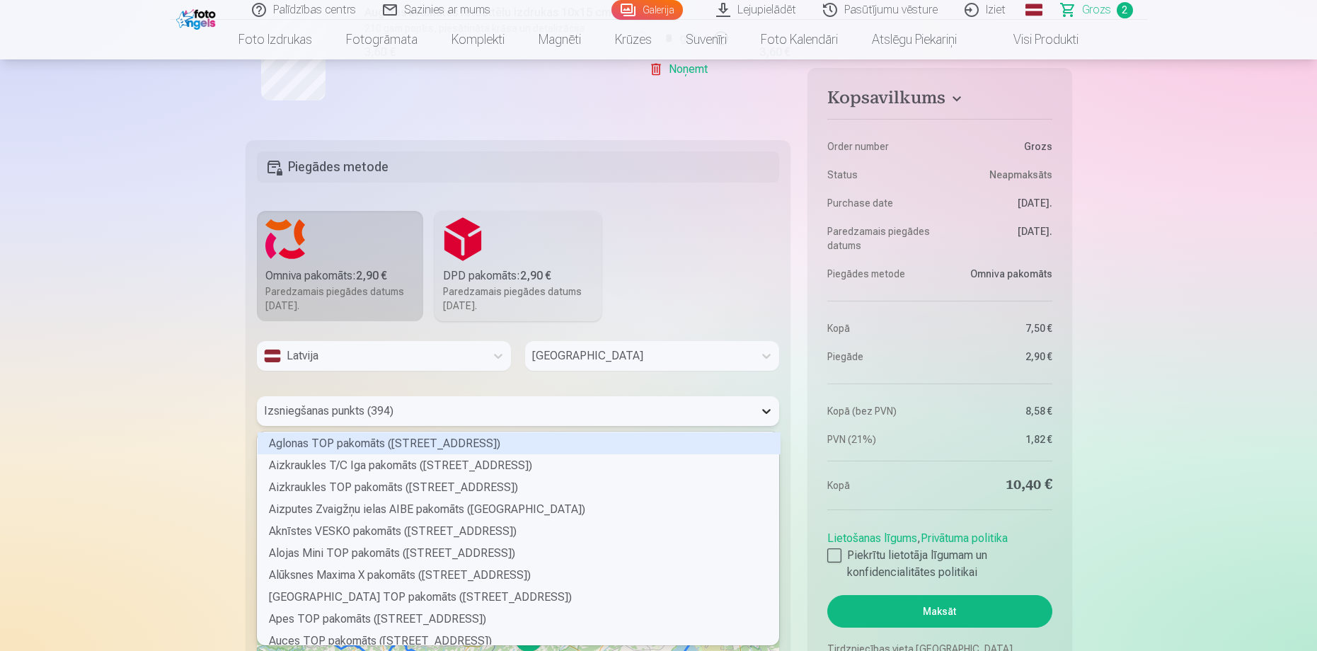
scroll to position [209, 517]
type input "***"
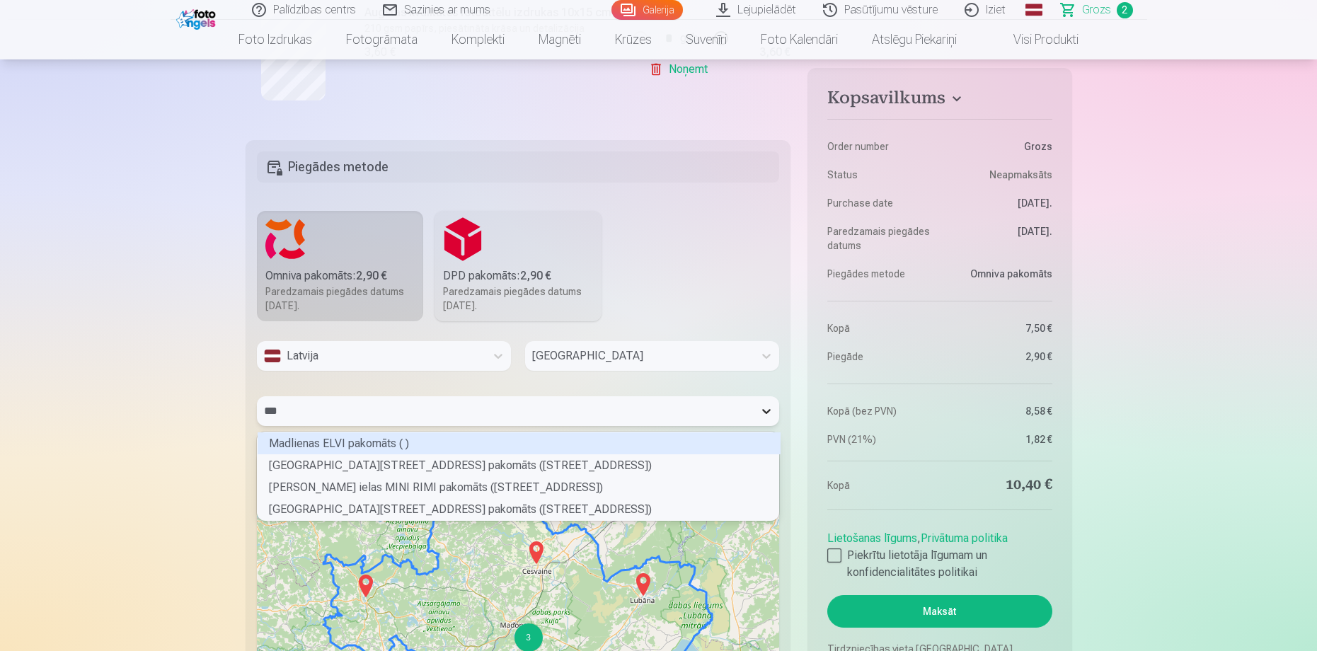
scroll to position [84, 517]
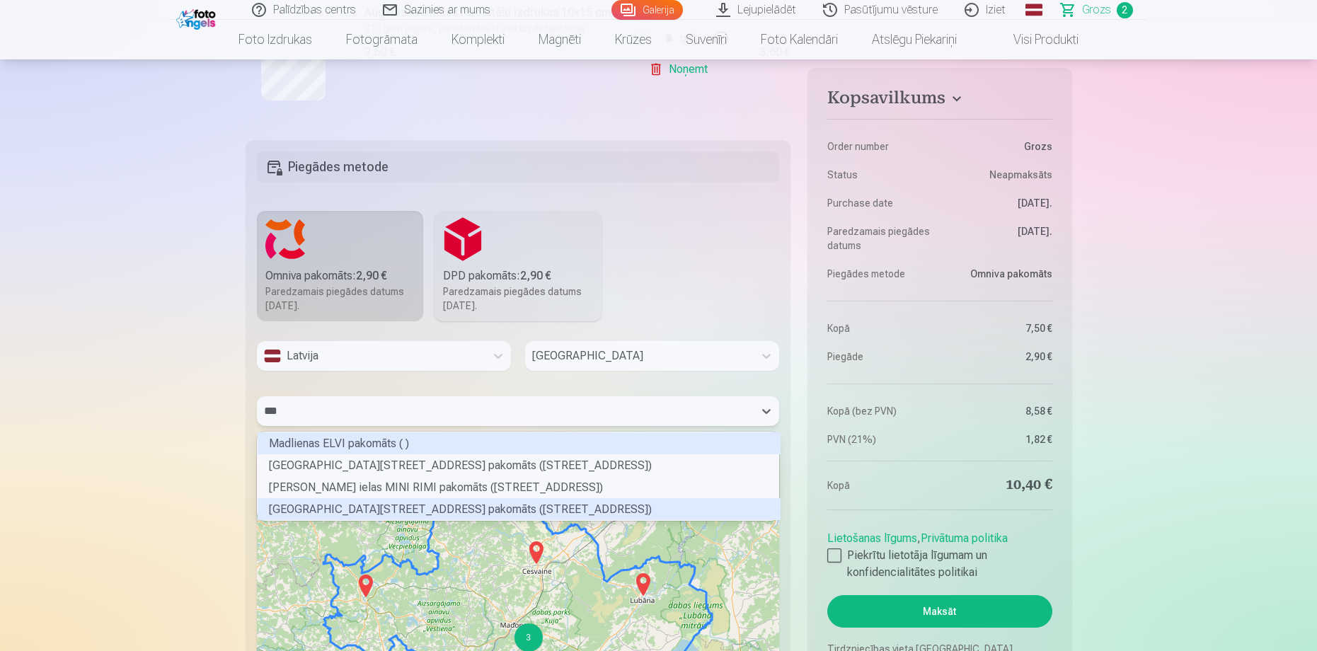
click at [396, 510] on div "Madonas Saules ielas 4 pakomāts (Saules iela 4)" at bounding box center [519, 509] width 523 height 22
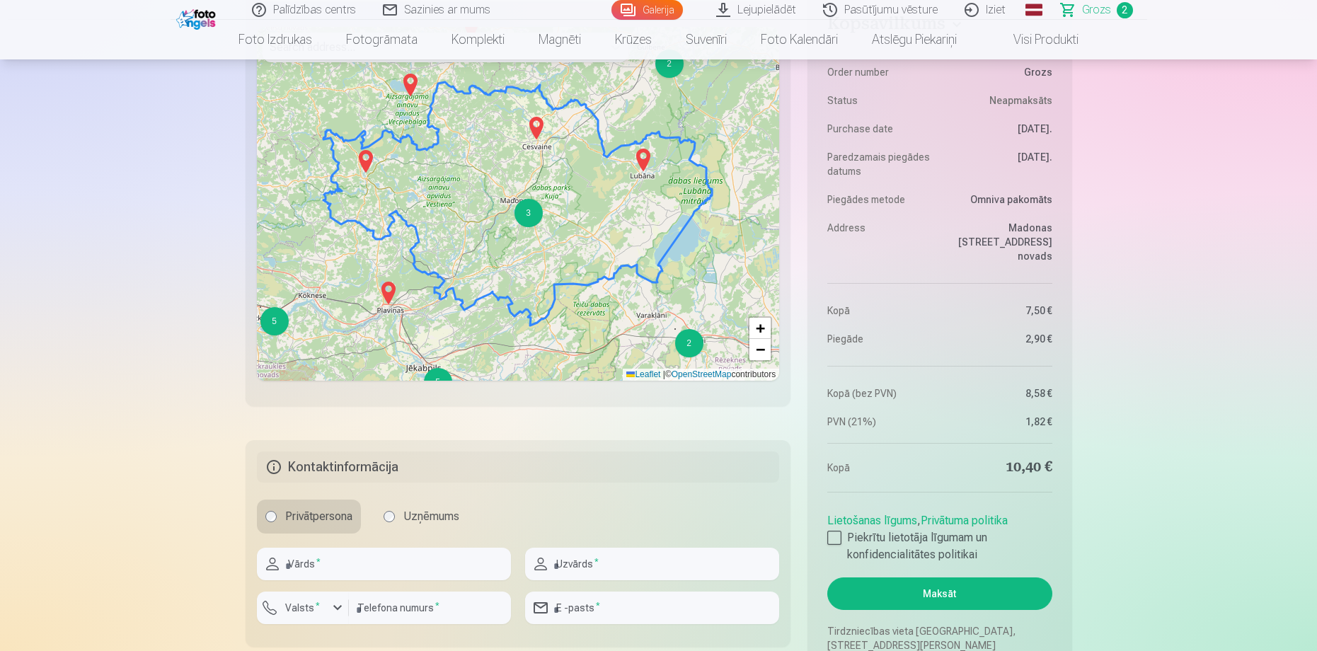
scroll to position [1089, 0]
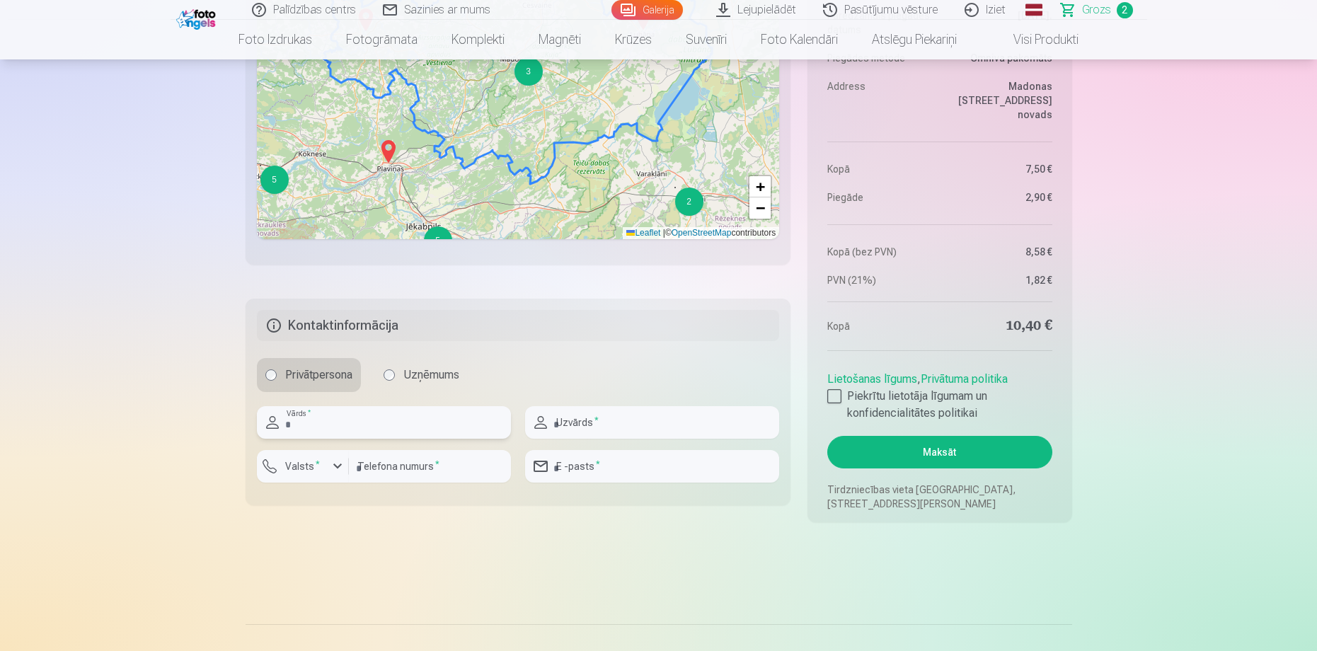
click at [326, 416] on input "text" at bounding box center [384, 422] width 254 height 33
type input "******"
type input "**********"
type input "******"
type input "********"
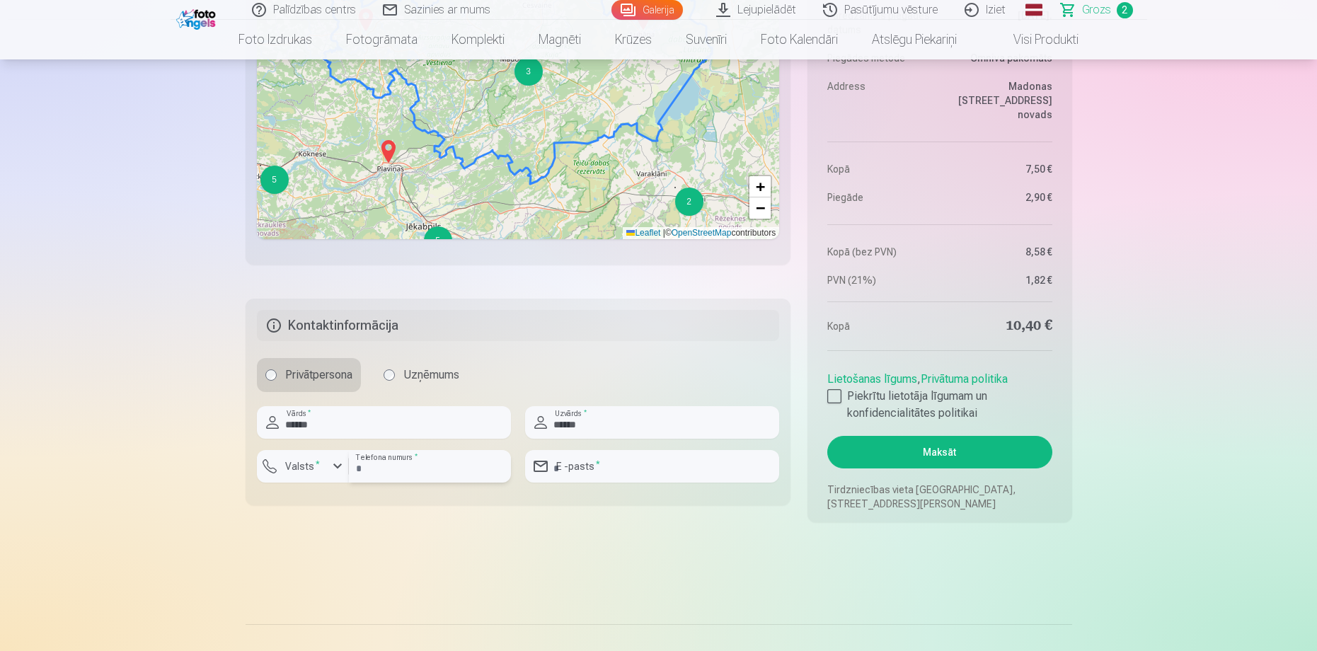
type input "**********"
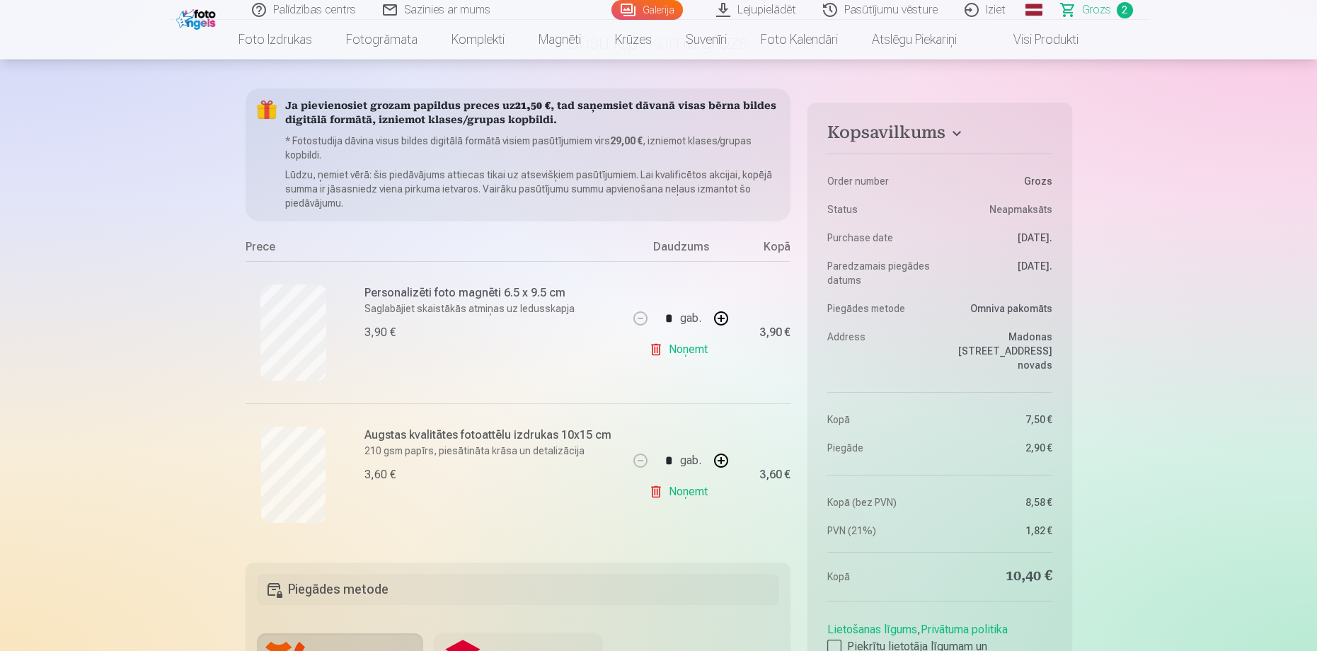
scroll to position [99, 0]
click at [722, 320] on button "button" at bounding box center [721, 321] width 34 height 34
type input "*"
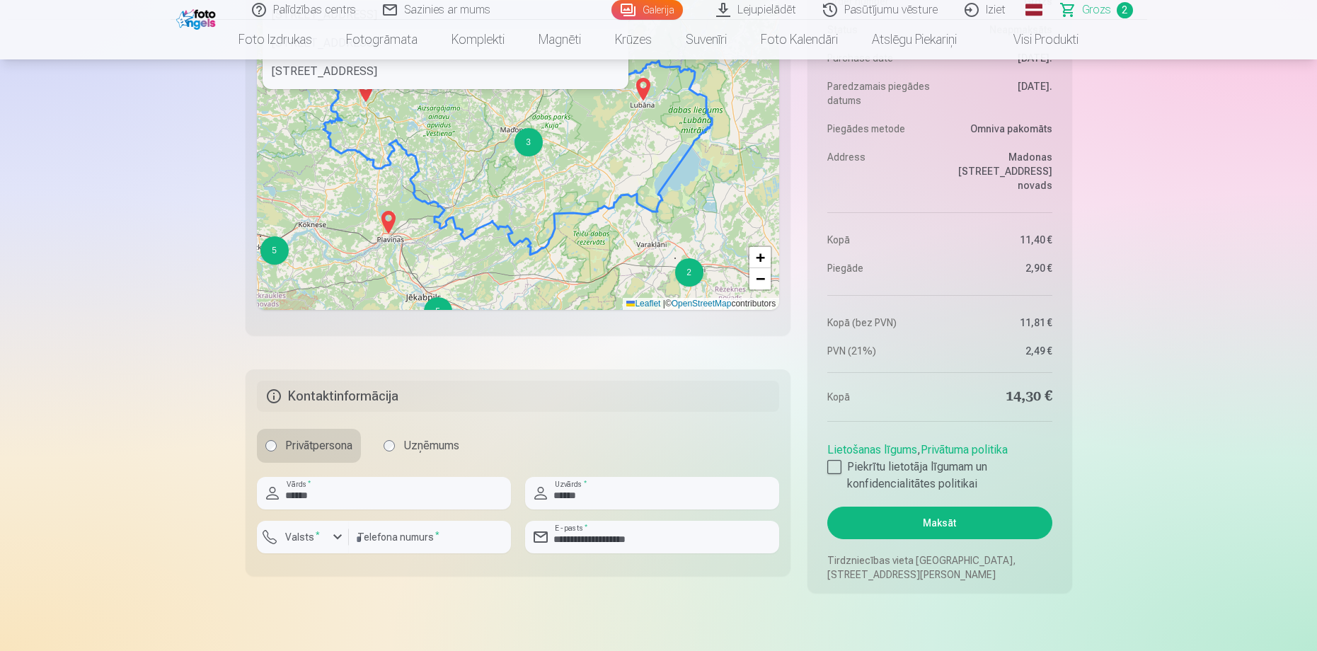
scroll to position [1372, 0]
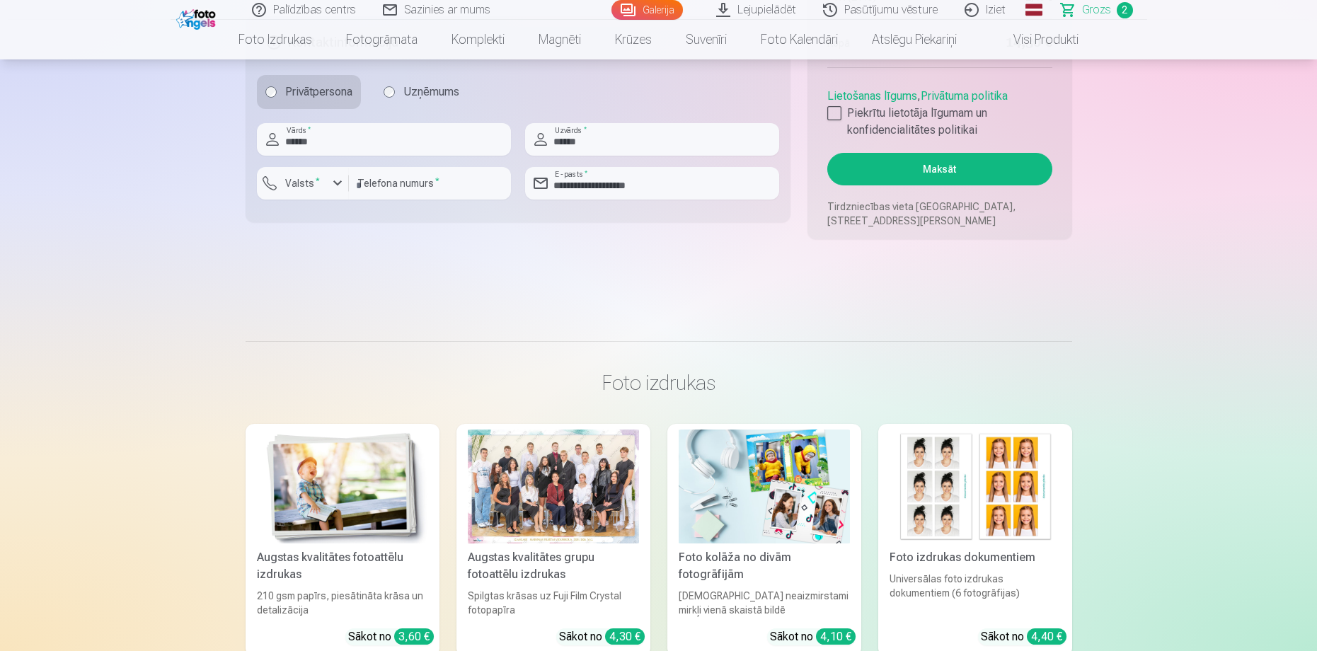
click at [943, 164] on button "Maksāt" at bounding box center [939, 169] width 224 height 33
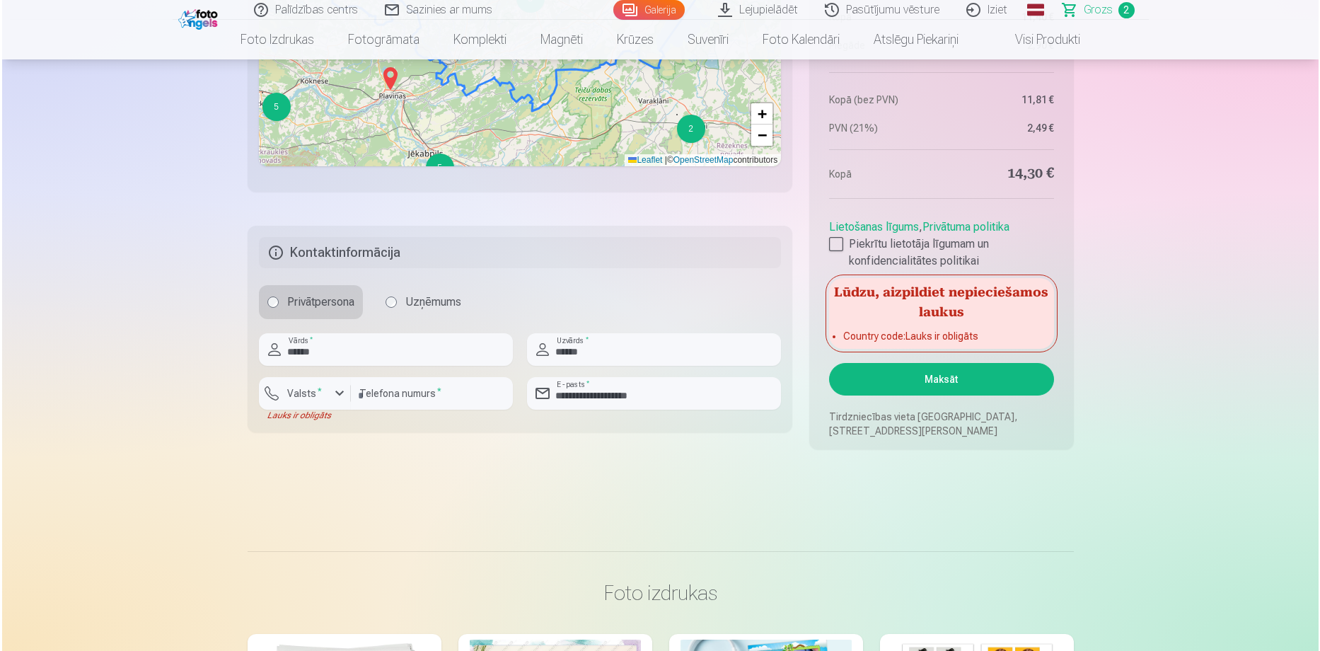
scroll to position [1160, 0]
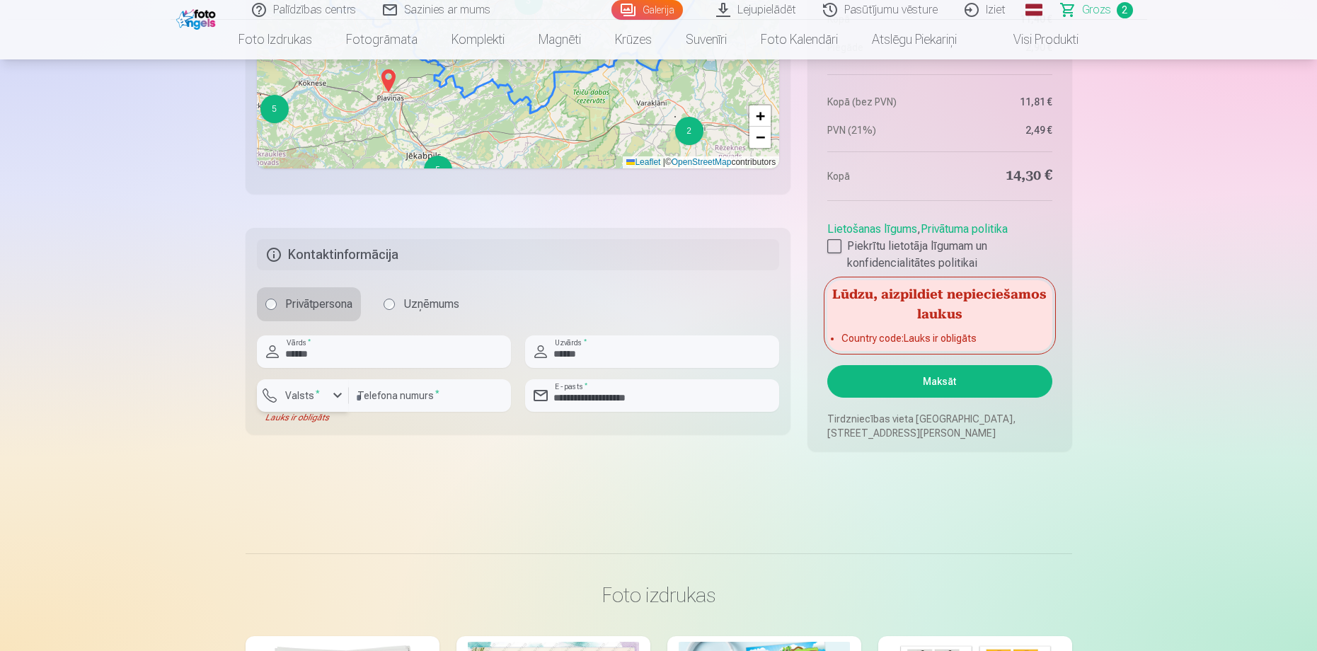
click at [342, 395] on div "button" at bounding box center [337, 395] width 17 height 17
click at [348, 430] on li "+371 Latvija" at bounding box center [318, 429] width 100 height 28
click at [954, 378] on button "Maksāt" at bounding box center [939, 381] width 224 height 33
